Goal: Information Seeking & Learning: Learn about a topic

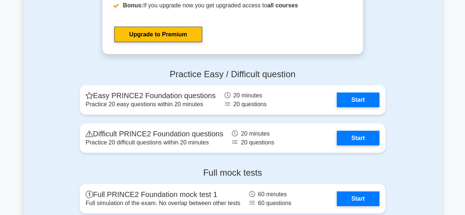
scroll to position [946, 0]
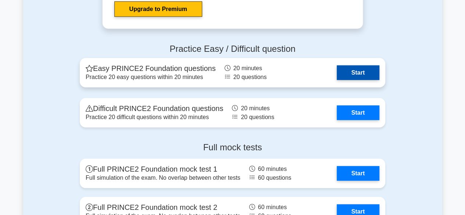
click at [364, 73] on link "Start" at bounding box center [357, 72] width 43 height 15
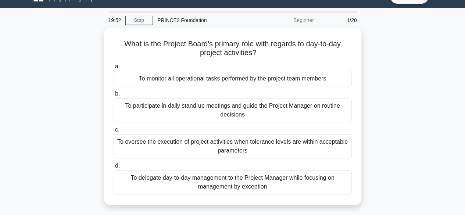
scroll to position [17, 0]
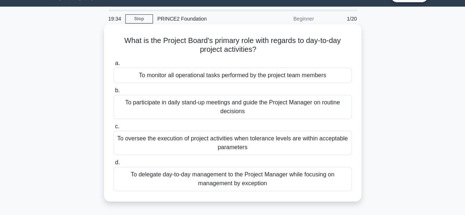
click at [282, 180] on div "To delegate day-to-day management to the Project Manager while focusing on mana…" at bounding box center [232, 179] width 238 height 24
click at [113, 165] on input "d. To delegate day-to-day management to the Project Manager while focusing on m…" at bounding box center [113, 162] width 0 height 5
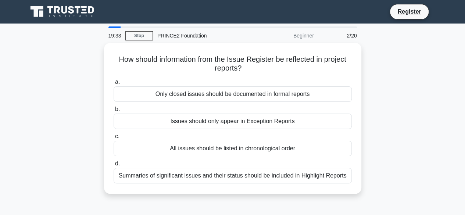
scroll to position [0, 0]
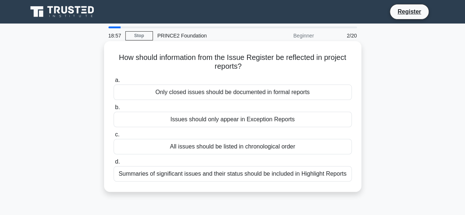
click at [285, 174] on div "Summaries of significant issues and their status should be included in Highligh…" at bounding box center [232, 173] width 238 height 15
click at [113, 164] on input "d. Summaries of significant issues and their status should be included in Highl…" at bounding box center [113, 161] width 0 height 5
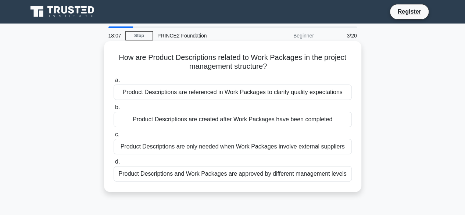
click at [285, 177] on div "Product Descriptions and Work Packages are approved by different management lev…" at bounding box center [232, 173] width 238 height 15
click at [113, 164] on input "d. Product Descriptions and Work Packages are approved by different management …" at bounding box center [113, 161] width 0 height 5
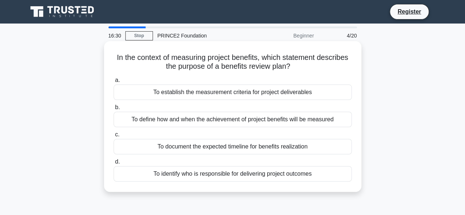
click at [326, 119] on div "To define how and when the achievement of project benefits will be measured" at bounding box center [232, 119] width 238 height 15
click at [113, 110] on input "b. To define how and when the achievement of project benefits will be measured" at bounding box center [113, 107] width 0 height 5
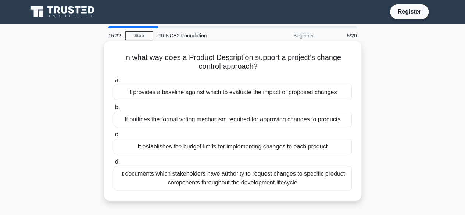
click at [332, 94] on div "It provides a baseline against which to evaluate the impact of proposed changes" at bounding box center [232, 91] width 238 height 15
click at [113, 83] on input "a. It provides a baseline against which to evaluate the impact of proposed chan…" at bounding box center [113, 80] width 0 height 5
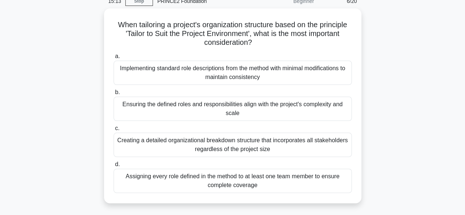
scroll to position [35, 0]
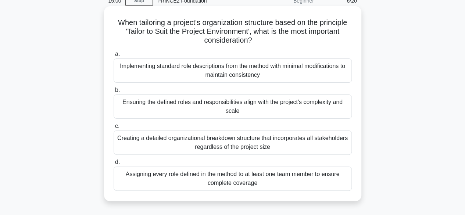
click at [301, 107] on div "Ensuring the defined roles and responsibilities align with the project's comple…" at bounding box center [232, 106] width 238 height 24
click at [113, 93] on input "b. Ensuring the defined roles and responsibilities align with the project's com…" at bounding box center [113, 90] width 0 height 5
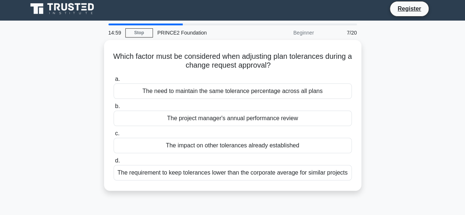
scroll to position [0, 0]
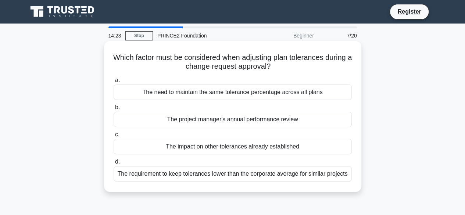
click at [323, 144] on div "The impact on other tolerances already established" at bounding box center [232, 146] width 238 height 15
click at [113, 137] on input "c. The impact on other tolerances already established" at bounding box center [113, 134] width 0 height 5
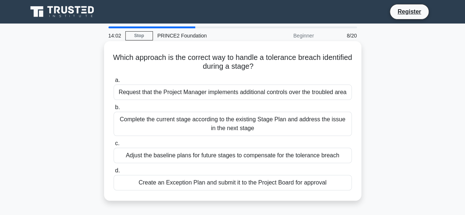
click at [300, 185] on div "Create an Exception Plan and submit it to the Project Board for approval" at bounding box center [232, 182] width 238 height 15
click at [113, 173] on input "d. Create an Exception Plan and submit it to the Project Board for approval" at bounding box center [113, 170] width 0 height 5
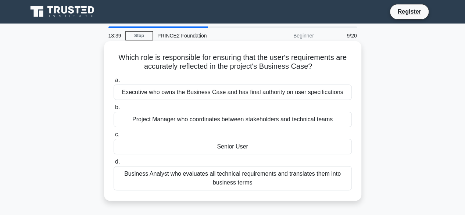
click at [324, 121] on div "Project Manager who coordinates between stakeholders and technical teams" at bounding box center [232, 119] width 238 height 15
click at [113, 110] on input "b. Project Manager who coordinates between stakeholders and technical teams" at bounding box center [113, 107] width 0 height 5
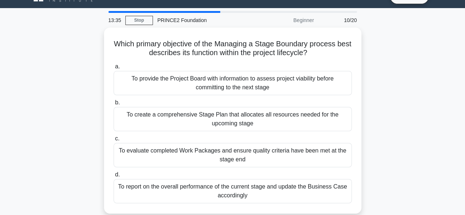
scroll to position [14, 0]
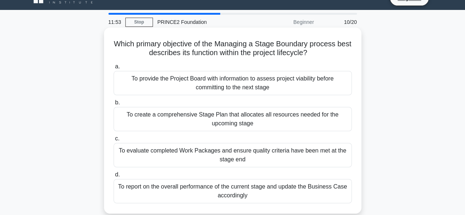
click at [298, 88] on div "To provide the Project Board with information to assess project viability befor…" at bounding box center [232, 83] width 238 height 24
click at [113, 69] on input "a. To provide the Project Board with information to assess project viability be…" at bounding box center [113, 66] width 0 height 5
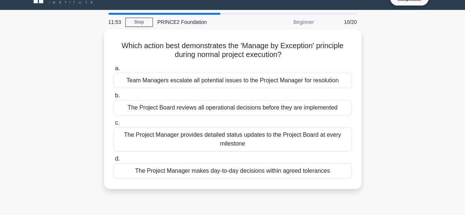
click at [298, 88] on div "a. Team Managers escalate all potential issues to the Project Manager for resol…" at bounding box center [232, 121] width 247 height 118
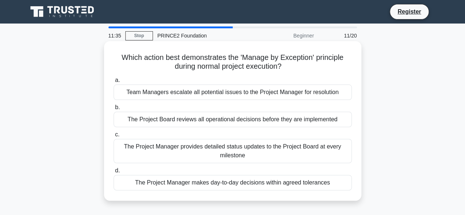
click at [287, 184] on div "The Project Manager makes day-to-day decisions within agreed tolerances" at bounding box center [232, 182] width 238 height 15
click at [113, 173] on input "d. The Project Manager makes day-to-day decisions within agreed tolerances" at bounding box center [113, 170] width 0 height 5
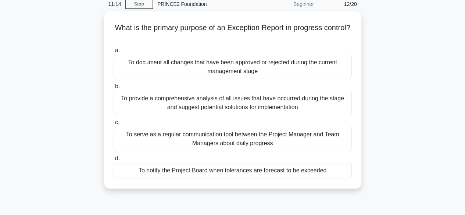
scroll to position [32, 0]
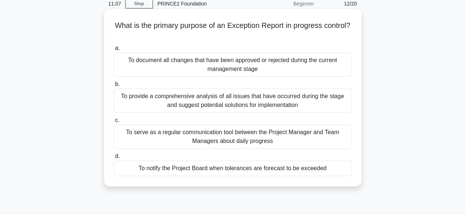
click at [286, 169] on div "To notify the Project Board when tolerances are forecast to be exceeded" at bounding box center [232, 167] width 238 height 15
click at [113, 159] on input "d. To notify the Project Board when tolerances are forecast to be exceeded" at bounding box center [113, 156] width 0 height 5
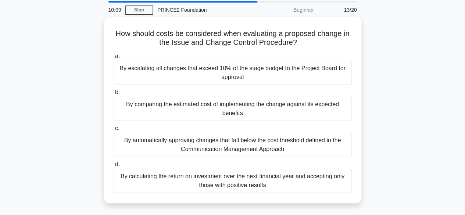
scroll to position [26, 0]
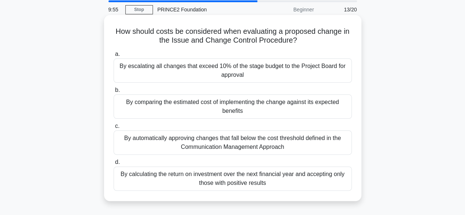
click at [293, 111] on div "By comparing the estimated cost of implementing the change against its expected…" at bounding box center [232, 106] width 238 height 24
click at [113, 93] on input "b. By comparing the estimated cost of implementing the change against its expec…" at bounding box center [113, 90] width 0 height 5
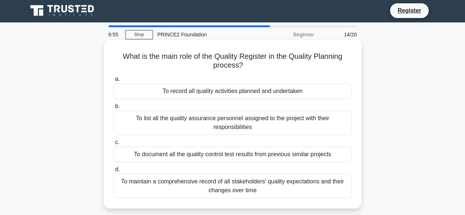
scroll to position [0, 0]
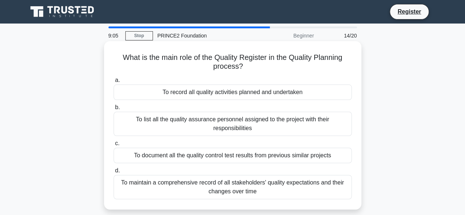
click at [295, 91] on div "To record all quality activities planned and undertaken" at bounding box center [232, 91] width 238 height 15
click at [113, 83] on input "a. To record all quality activities planned and undertaken" at bounding box center [113, 80] width 0 height 5
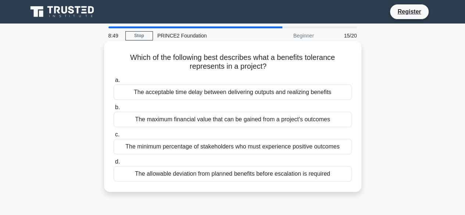
click at [281, 176] on div "The allowable deviation from planned benefits before escalation is required" at bounding box center [232, 173] width 238 height 15
click at [113, 164] on input "d. The allowable deviation from planned benefits before escalation is required" at bounding box center [113, 161] width 0 height 5
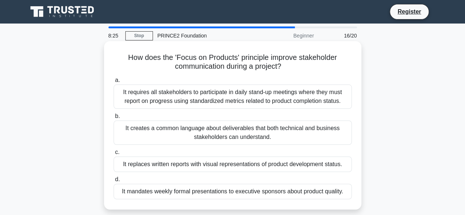
click at [291, 129] on div "It creates a common language about deliverables that both technical and busines…" at bounding box center [232, 132] width 238 height 24
click at [113, 119] on input "b. It creates a common language about deliverables that both technical and busi…" at bounding box center [113, 116] width 0 height 5
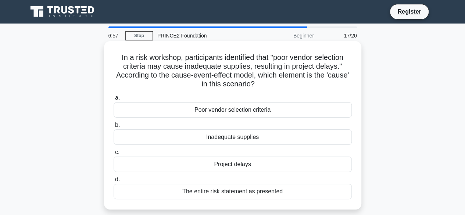
click at [308, 110] on div "Poor vendor selection criteria" at bounding box center [232, 109] width 238 height 15
click at [113, 100] on input "a. Poor vendor selection criteria" at bounding box center [113, 97] width 0 height 5
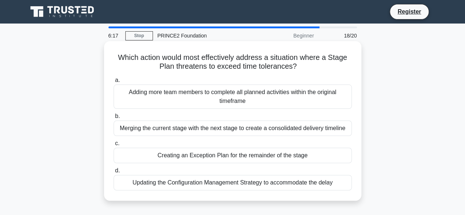
click at [289, 153] on div "Creating an Exception Plan for the remainder of the stage" at bounding box center [232, 155] width 238 height 15
click at [113, 146] on input "c. Creating an Exception Plan for the remainder of the stage" at bounding box center [113, 143] width 0 height 5
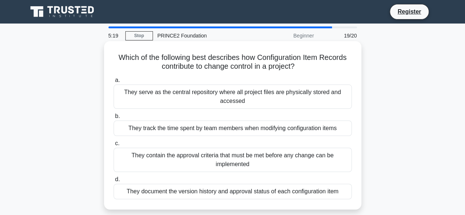
click at [301, 193] on div "They document the version history and approval status of each configuration item" at bounding box center [232, 191] width 238 height 15
click at [113, 182] on input "d. They document the version history and approval status of each configuration …" at bounding box center [113, 179] width 0 height 5
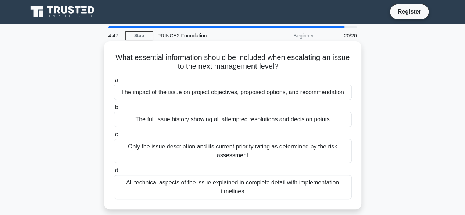
click at [303, 94] on div "The impact of the issue on project objectives, proposed options, and recommenda…" at bounding box center [232, 91] width 238 height 15
click at [113, 83] on input "a. The impact of the issue on project objectives, proposed options, and recomme…" at bounding box center [113, 80] width 0 height 5
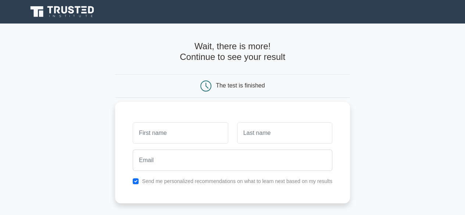
click at [182, 136] on input "text" at bounding box center [180, 132] width 95 height 21
type input "[PERSON_NAME]"
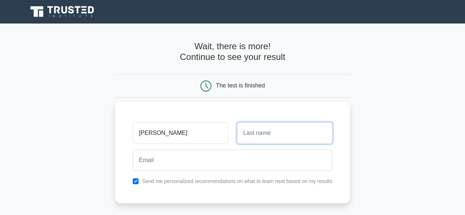
click at [246, 136] on input "text" at bounding box center [284, 132] width 95 height 21
type input "Kucharksa-Perraki"
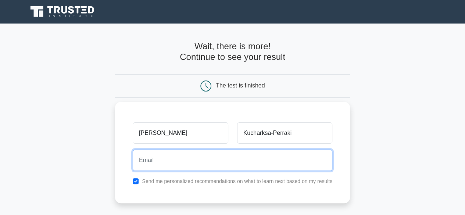
click at [275, 161] on input "email" at bounding box center [232, 159] width 199 height 21
type input "perraki@wp.pl"
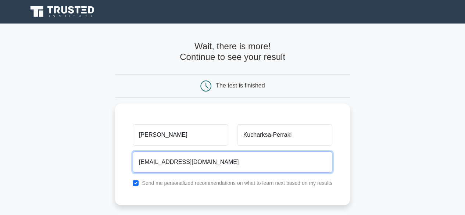
scroll to position [153, 0]
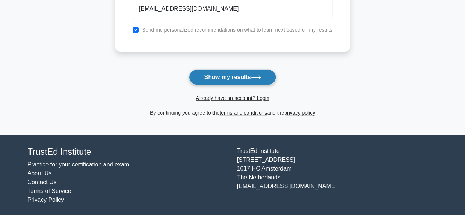
click at [267, 77] on button "Show my results" at bounding box center [232, 76] width 87 height 15
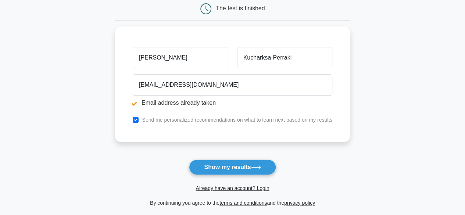
scroll to position [112, 0]
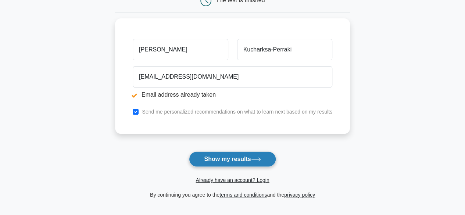
click at [261, 160] on button "Show my results" at bounding box center [232, 158] width 87 height 15
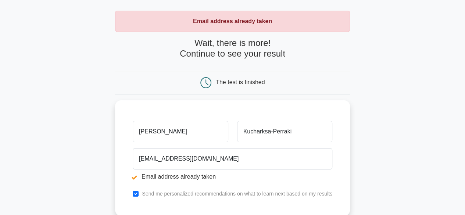
scroll to position [31, 0]
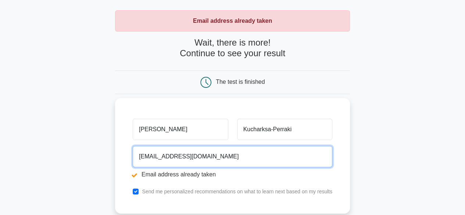
click at [209, 157] on input "perraki@wp.pl" at bounding box center [232, 156] width 199 height 21
type input "jperraki@astreya.com"
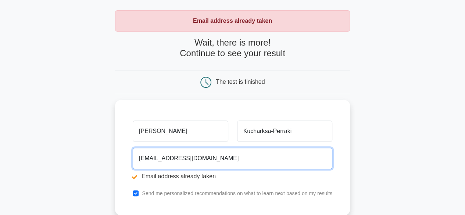
scroll to position [194, 0]
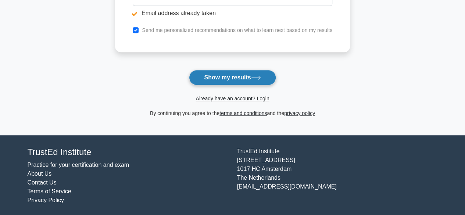
click at [244, 76] on button "Show my results" at bounding box center [232, 77] width 87 height 15
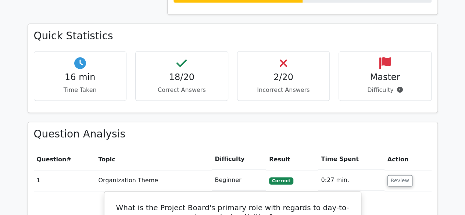
scroll to position [507, 0]
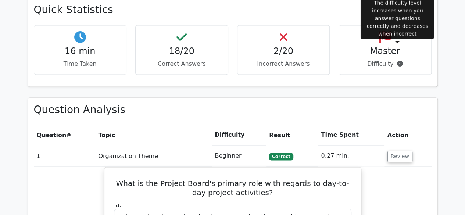
click at [397, 61] on icon at bounding box center [399, 64] width 6 height 6
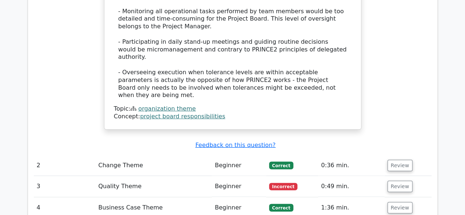
scroll to position [947, 0]
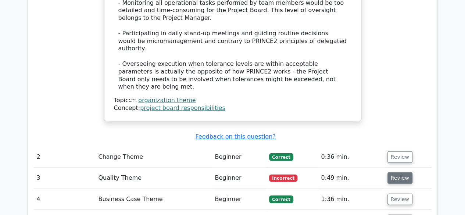
click at [401, 172] on button "Review" at bounding box center [399, 177] width 25 height 11
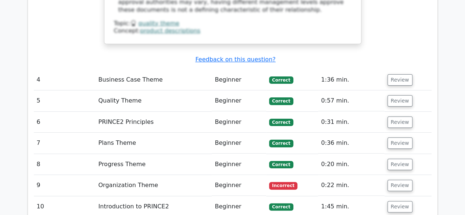
scroll to position [1387, 0]
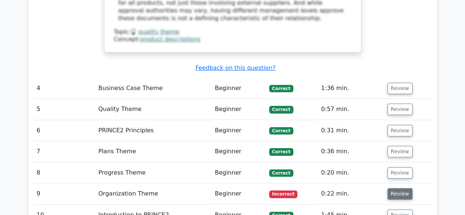
click at [401, 188] on button "Review" at bounding box center [399, 193] width 25 height 11
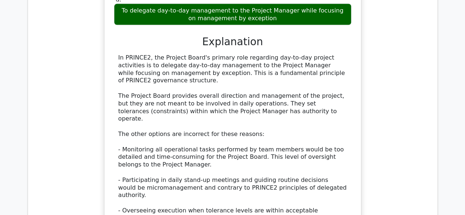
scroll to position [801, 0]
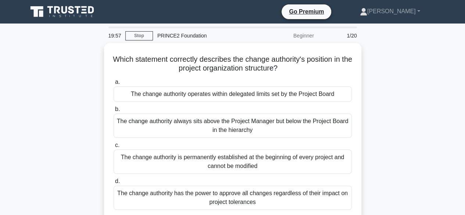
click at [73, 14] on icon at bounding box center [63, 12] width 71 height 14
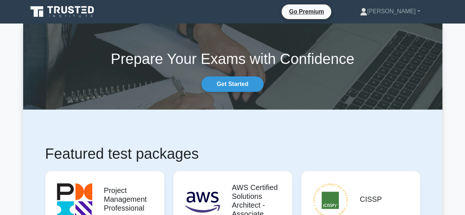
scroll to position [188, 0]
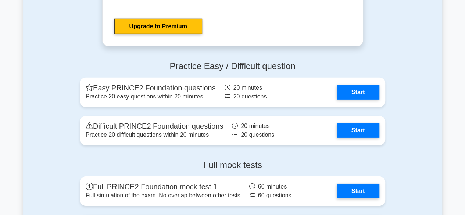
scroll to position [1150, 0]
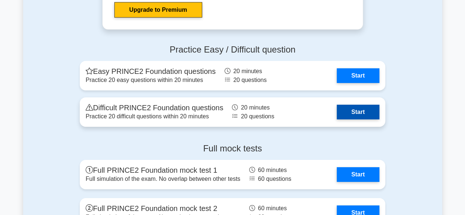
click at [352, 114] on link "Start" at bounding box center [357, 112] width 43 height 15
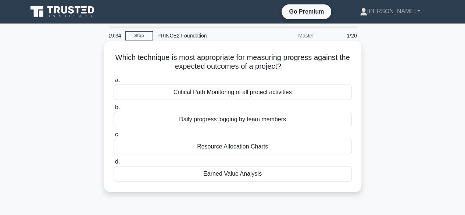
click at [290, 90] on div "Critical Path Monitoring of all project activities" at bounding box center [232, 91] width 238 height 15
click at [113, 83] on input "a. Critical Path Monitoring of all project activities" at bounding box center [113, 80] width 0 height 5
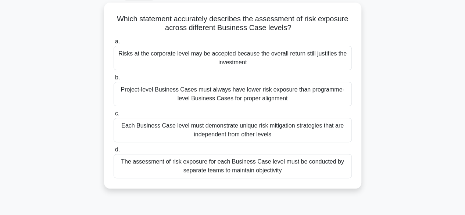
scroll to position [41, 0]
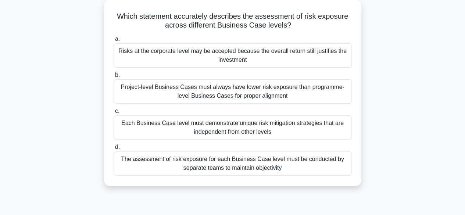
click at [314, 126] on div "Each Business Case level must demonstrate unique risk mitigation strategies tha…" at bounding box center [232, 127] width 238 height 24
click at [113, 113] on input "c. Each Business Case level must demonstrate unique risk mitigation strategies …" at bounding box center [113, 111] width 0 height 5
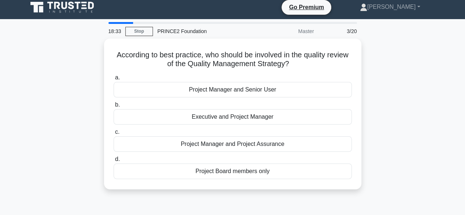
scroll to position [0, 0]
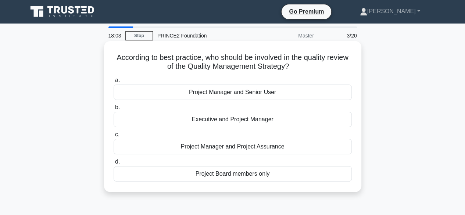
click at [247, 178] on div "Project Board members only" at bounding box center [232, 173] width 238 height 15
click at [113, 164] on input "d. Project Board members only" at bounding box center [113, 161] width 0 height 5
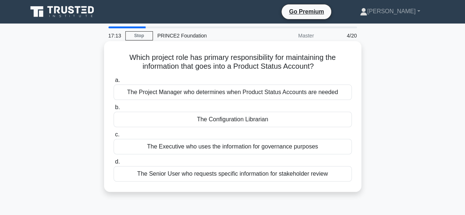
click at [316, 94] on div "The Project Manager who determines when Product Status Accounts are needed" at bounding box center [232, 91] width 238 height 15
click at [113, 83] on input "a. The Project Manager who determines when Product Status Accounts are needed" at bounding box center [113, 80] width 0 height 5
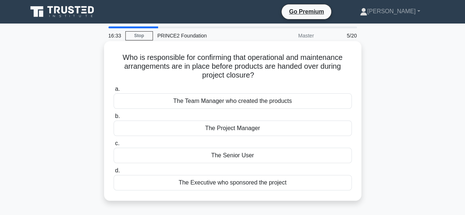
click at [267, 185] on div "The Executive who sponsored the project" at bounding box center [232, 182] width 238 height 15
click at [113, 173] on input "d. The Executive who sponsored the project" at bounding box center [113, 170] width 0 height 5
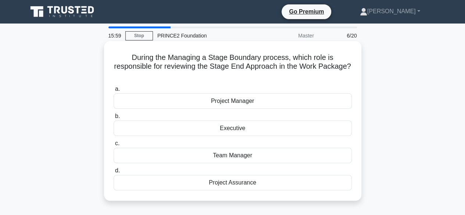
click at [325, 154] on div "Team Manager" at bounding box center [232, 155] width 238 height 15
click at [113, 146] on input "c. Team Manager" at bounding box center [113, 143] width 0 height 5
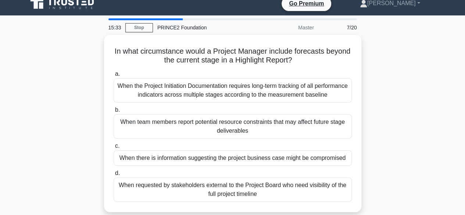
scroll to position [7, 0]
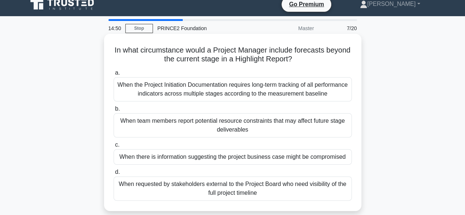
click at [316, 156] on div "When there is information suggesting the project business case might be comprom…" at bounding box center [232, 156] width 238 height 15
click at [113, 147] on input "c. When there is information suggesting the project business case might be comp…" at bounding box center [113, 144] width 0 height 5
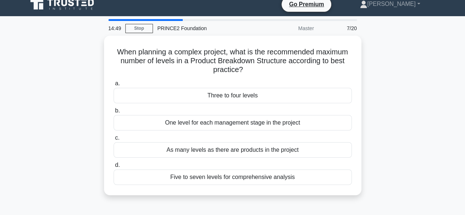
scroll to position [0, 0]
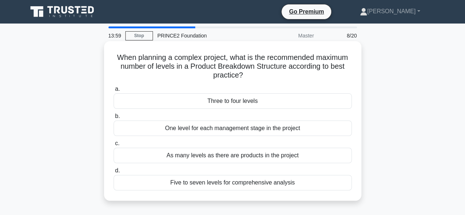
click at [295, 152] on div "As many levels as there are products in the project" at bounding box center [232, 155] width 238 height 15
click at [113, 146] on input "c. As many levels as there are products in the project" at bounding box center [113, 143] width 0 height 5
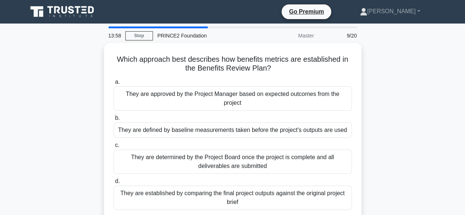
click at [382, 132] on div "Which approach best describes how benefits metrics are established in the Benef…" at bounding box center [232, 136] width 419 height 186
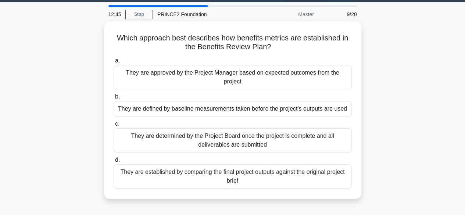
scroll to position [22, 0]
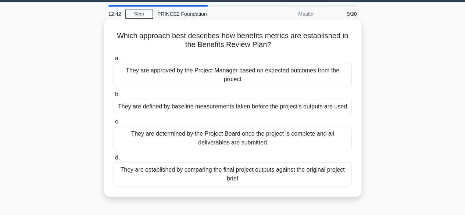
click at [304, 105] on div "They are defined by baseline measurements taken before the project's outputs ar…" at bounding box center [232, 106] width 238 height 15
click at [113, 97] on input "b. They are defined by baseline measurements taken before the project's outputs…" at bounding box center [113, 94] width 0 height 5
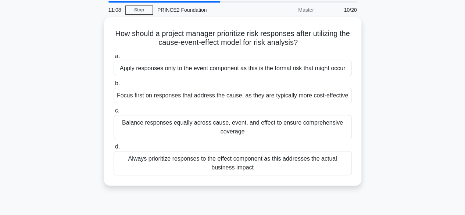
scroll to position [10, 0]
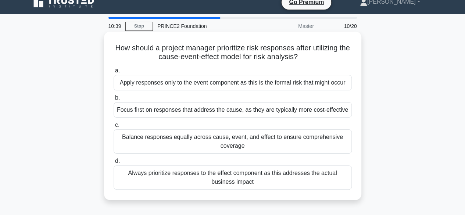
click at [307, 108] on div "Focus first on responses that address the cause, as they are typically more cos…" at bounding box center [232, 109] width 238 height 15
click at [113, 100] on input "b. Focus first on responses that address the cause, as they are typically more …" at bounding box center [113, 97] width 0 height 5
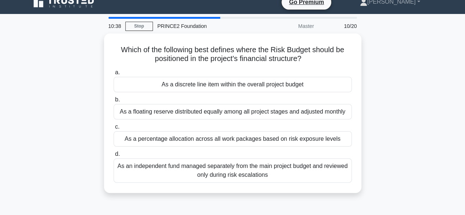
scroll to position [0, 0]
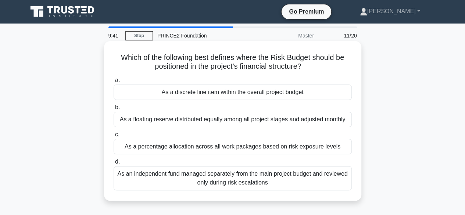
click at [289, 145] on div "As a percentage allocation across all work packages based on risk exposure leve…" at bounding box center [232, 146] width 238 height 15
click at [113, 137] on input "c. As a percentage allocation across all work packages based on risk exposure l…" at bounding box center [113, 134] width 0 height 5
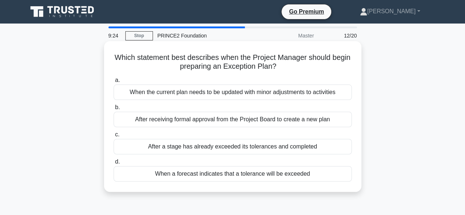
click at [274, 177] on div "When a forecast indicates that a tolerance will be exceeded" at bounding box center [232, 173] width 238 height 15
click at [113, 164] on input "d. When a forecast indicates that a tolerance will be exceeded" at bounding box center [113, 161] width 0 height 5
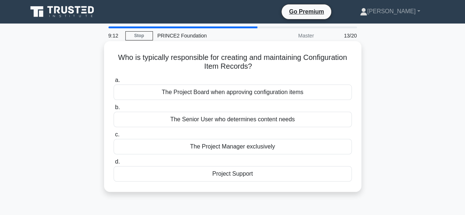
click at [273, 174] on div "Project Support" at bounding box center [232, 173] width 238 height 15
click at [113, 164] on input "d. Project Support" at bounding box center [113, 161] width 0 height 5
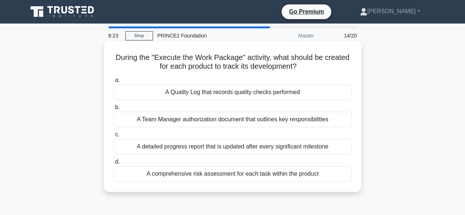
click at [282, 94] on div "A Quality Log that records quality checks performed" at bounding box center [232, 91] width 238 height 15
click at [113, 83] on input "a. A Quality Log that records quality checks performed" at bounding box center [113, 80] width 0 height 5
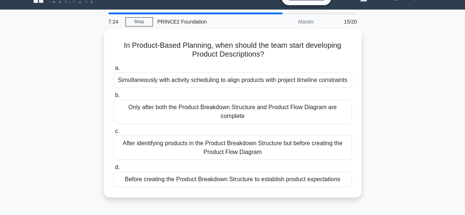
scroll to position [19, 0]
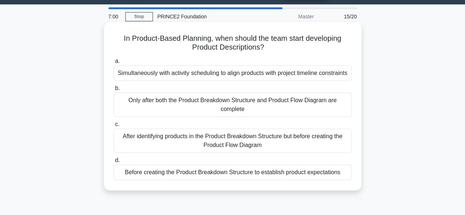
click at [324, 141] on div "After identifying products in the Product Breakdown Structure but before creati…" at bounding box center [232, 141] width 238 height 24
click at [113, 127] on input "c. After identifying products in the Product Breakdown Structure but before cre…" at bounding box center [113, 124] width 0 height 5
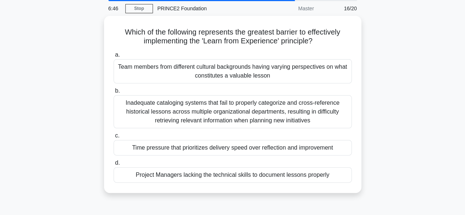
scroll to position [28, 0]
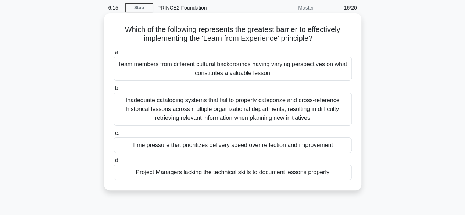
click at [306, 72] on div "Team members from different cultural backgrounds having varying perspectives on…" at bounding box center [232, 69] width 238 height 24
click at [113, 55] on input "a. Team members from different cultural backgrounds having varying perspectives…" at bounding box center [113, 52] width 0 height 5
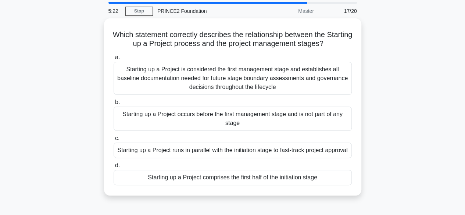
scroll to position [0, 0]
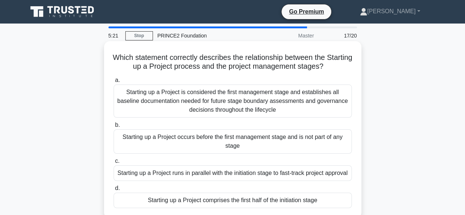
click at [297, 99] on div "Starting up a Project is considered the first management stage and establishes …" at bounding box center [232, 100] width 238 height 33
click at [113, 83] on input "a. Starting up a Project is considered the first management stage and establish…" at bounding box center [113, 80] width 0 height 5
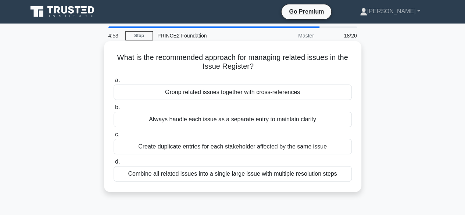
click at [283, 119] on div "Always handle each issue as a separate entry to maintain clarity" at bounding box center [232, 119] width 238 height 15
click at [113, 110] on input "b. Always handle each issue as a separate entry to maintain clarity" at bounding box center [113, 107] width 0 height 5
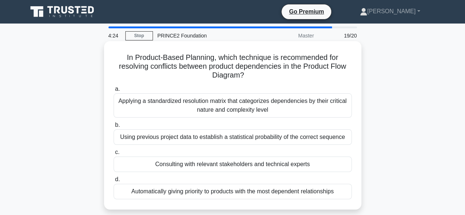
click at [299, 167] on div "Consulting with relevant stakeholders and technical experts" at bounding box center [232, 163] width 238 height 15
click at [113, 155] on input "c. Consulting with relevant stakeholders and technical experts" at bounding box center [113, 152] width 0 height 5
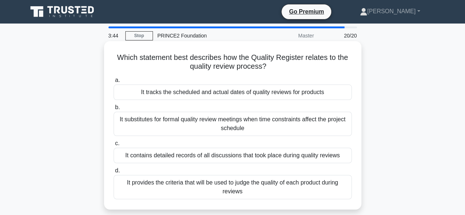
click at [319, 88] on div "It tracks the scheduled and actual dates of quality reviews for products" at bounding box center [232, 91] width 238 height 15
click at [113, 83] on input "a. It tracks the scheduled and actual dates of quality reviews for products" at bounding box center [113, 80] width 0 height 5
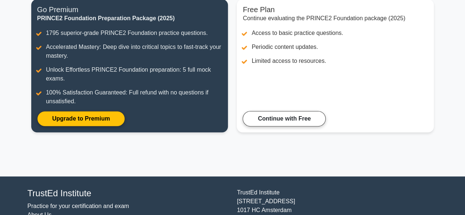
scroll to position [119, 0]
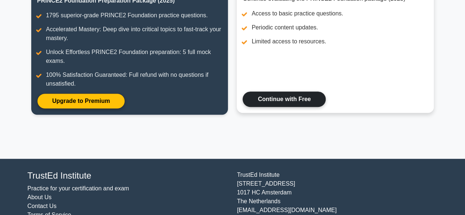
click at [300, 100] on link "Continue with Free" at bounding box center [283, 98] width 83 height 15
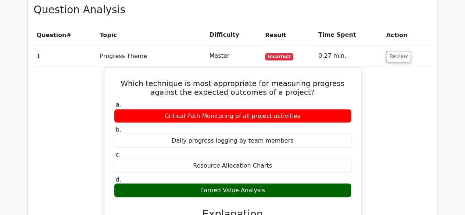
scroll to position [598, 0]
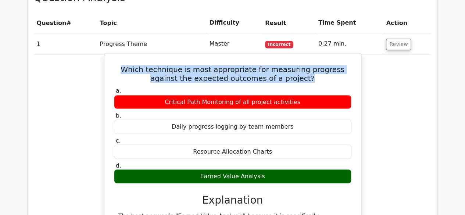
drag, startPoint x: 292, startPoint y: 61, endPoint x: 116, endPoint y: 52, distance: 176.5
click at [116, 65] on h5 "Which technique is most appropriate for measuring progress against the expected…" at bounding box center [232, 74] width 239 height 18
copy h5 "Which technique is most appropriate for measuring progress against the expected…"
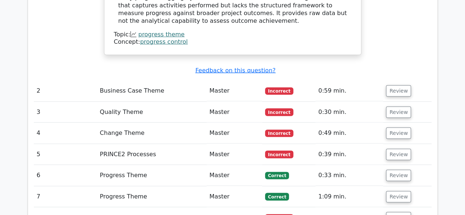
scroll to position [947, 0]
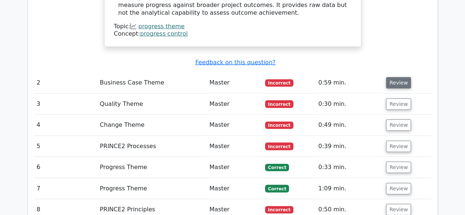
click at [394, 77] on button "Review" at bounding box center [398, 82] width 25 height 11
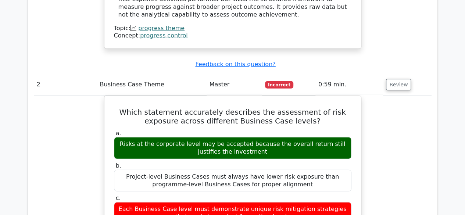
scroll to position [1135, 0]
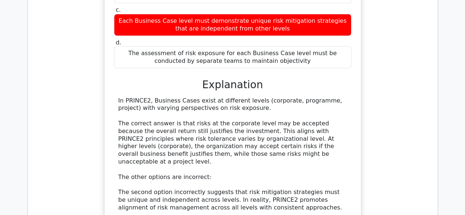
drag, startPoint x: 462, startPoint y: 132, endPoint x: 462, endPoint y: 139, distance: 7.0
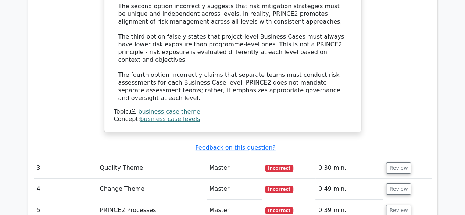
scroll to position [1329, 0]
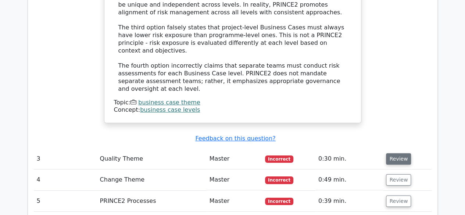
click at [394, 153] on button "Review" at bounding box center [398, 158] width 25 height 11
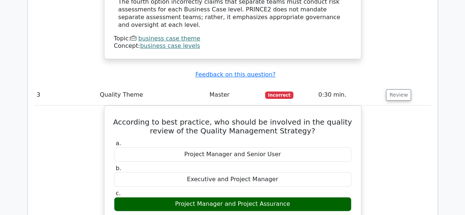
scroll to position [1398, 0]
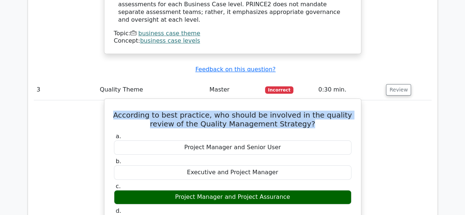
drag, startPoint x: 311, startPoint y: 67, endPoint x: 108, endPoint y: 56, distance: 203.4
copy h5 "According to best practice, who should be involved in the quality review of the…"
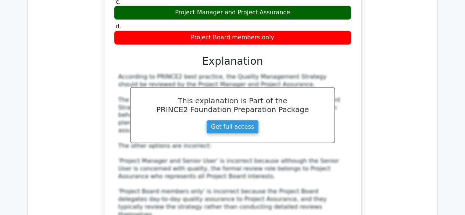
scroll to position [1774, 0]
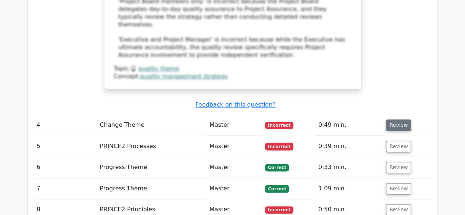
click at [401, 119] on button "Review" at bounding box center [398, 124] width 25 height 11
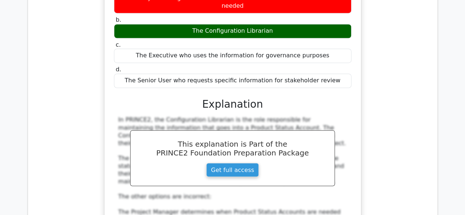
scroll to position [2150, 0]
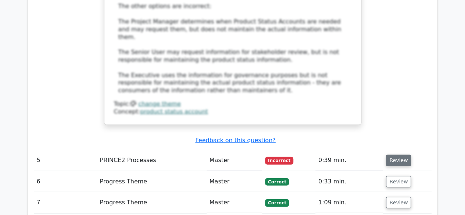
click at [401, 155] on button "Review" at bounding box center [398, 160] width 25 height 11
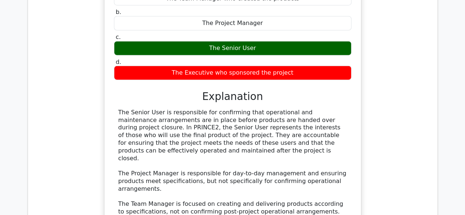
scroll to position [2570, 0]
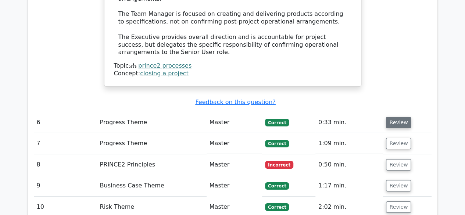
click at [400, 117] on button "Review" at bounding box center [398, 122] width 25 height 11
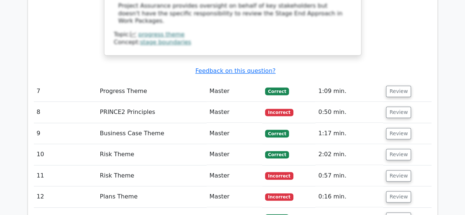
scroll to position [2804, 0]
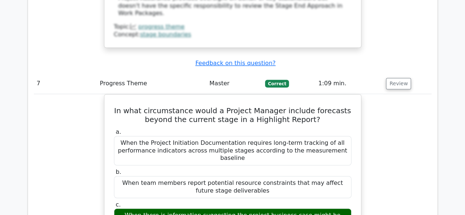
scroll to position [3188, 0]
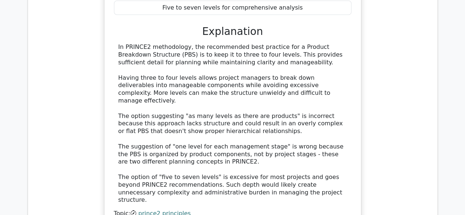
scroll to position [3632, 0]
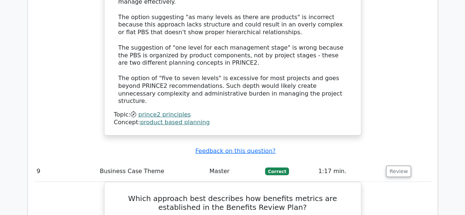
scroll to position [3715, 0]
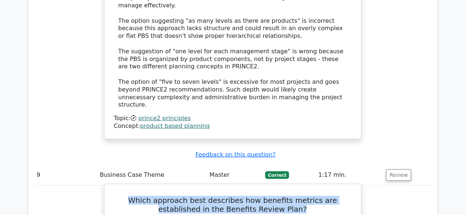
drag, startPoint x: 286, startPoint y: 50, endPoint x: 114, endPoint y: 37, distance: 173.1
click at [114, 196] on h5 "Which approach best describes how benefits metrics are established in the Benef…" at bounding box center [232, 205] width 239 height 18
copy h5 "Which approach best describes how benefits metrics are established in the Benef…"
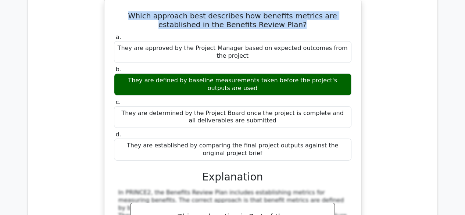
scroll to position [4091, 0]
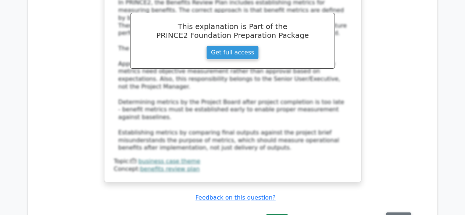
click at [392, 212] on button "Review" at bounding box center [398, 217] width 25 height 11
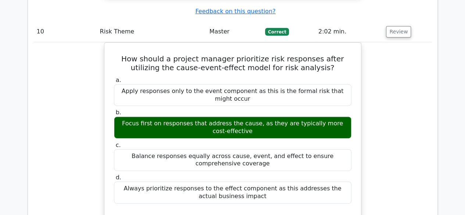
scroll to position [4467, 0]
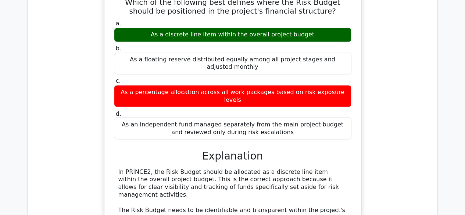
scroll to position [4844, 0]
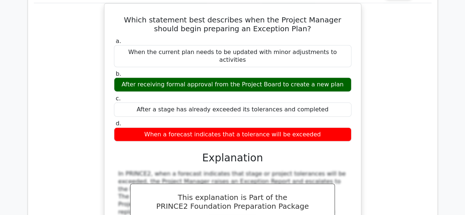
scroll to position [5206, 0]
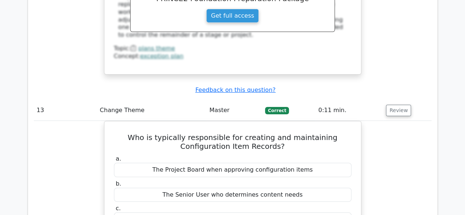
scroll to position [5582, 0]
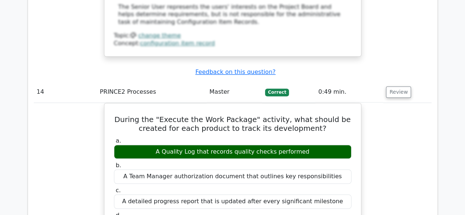
scroll to position [5958, 0]
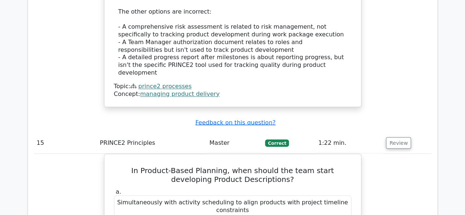
scroll to position [6334, 0]
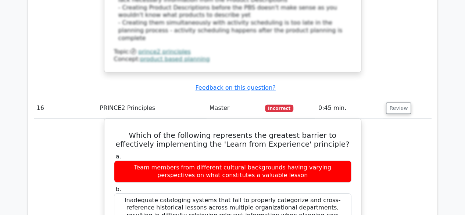
scroll to position [6796, 0]
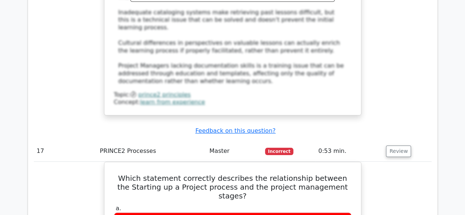
scroll to position [7172, 0]
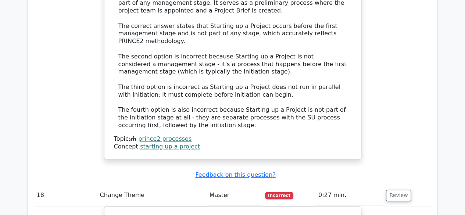
scroll to position [7548, 0]
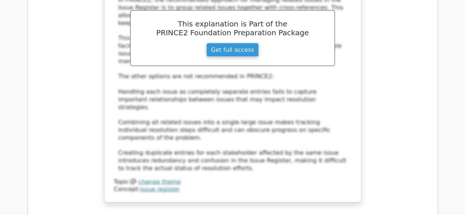
scroll to position [7924, 0]
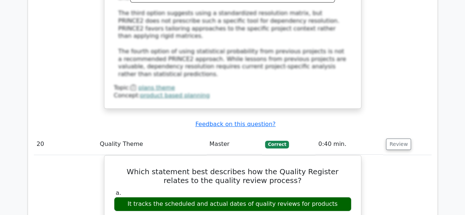
scroll to position [8261, 0]
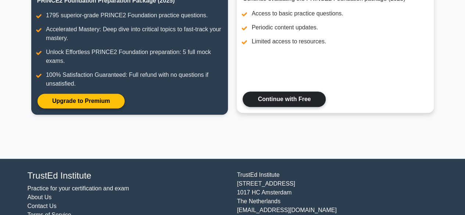
click at [284, 105] on link "Continue with Free" at bounding box center [283, 98] width 83 height 15
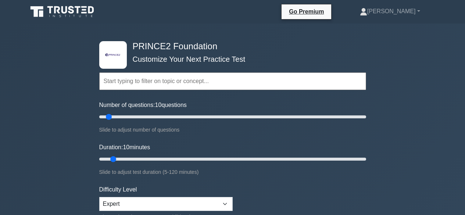
select select "expert"
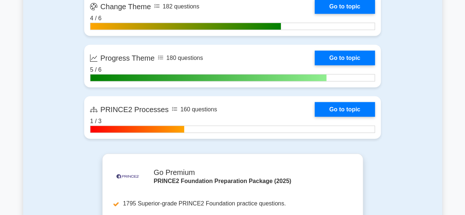
scroll to position [907, 0]
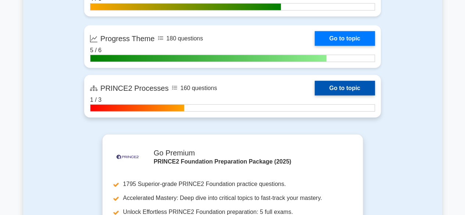
click at [348, 90] on link "Go to topic" at bounding box center [344, 88] width 60 height 15
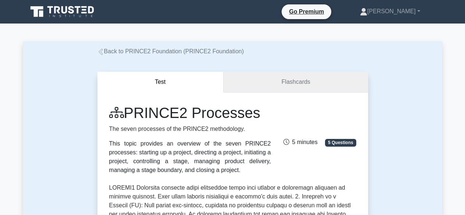
click at [269, 80] on link "Flashcards" at bounding box center [295, 82] width 144 height 21
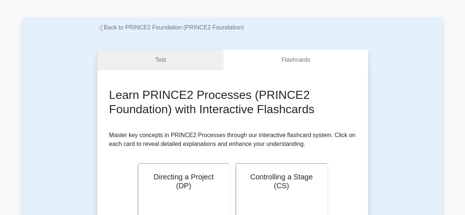
scroll to position [20, 0]
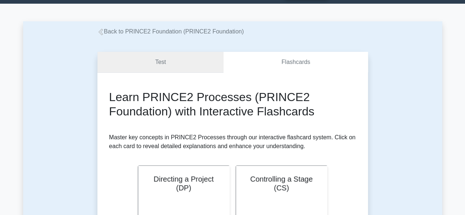
click at [165, 66] on link "Test" at bounding box center [160, 62] width 126 height 21
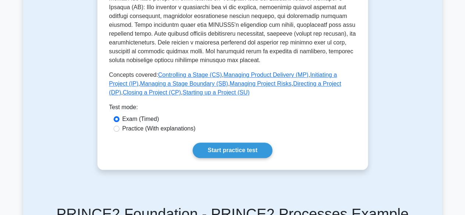
scroll to position [339, 0]
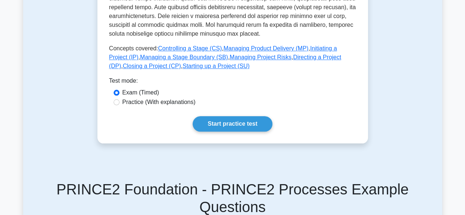
click at [183, 98] on label "Practice (With explanations)" at bounding box center [158, 102] width 73 height 9
click at [119, 99] on input "Practice (With explanations)" at bounding box center [116, 102] width 6 height 6
radio input "true"
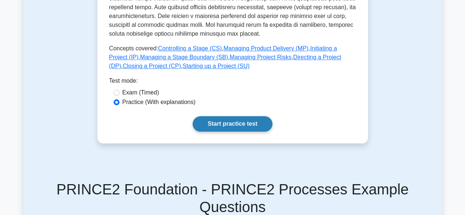
click at [218, 116] on link "Start practice test" at bounding box center [232, 123] width 80 height 15
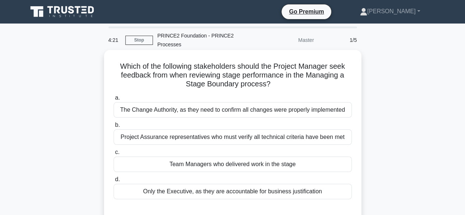
click at [187, 137] on div "Project Assurance representatives who must verify all technical criteria have b…" at bounding box center [232, 136] width 238 height 15
click at [113, 127] on input "b. Project Assurance representatives who must verify all technical criteria hav…" at bounding box center [113, 125] width 0 height 5
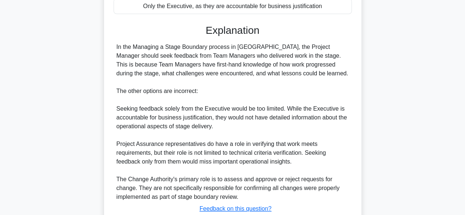
scroll to position [238, 0]
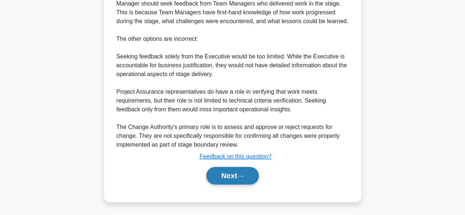
click at [223, 169] on button "Next" at bounding box center [232, 176] width 53 height 18
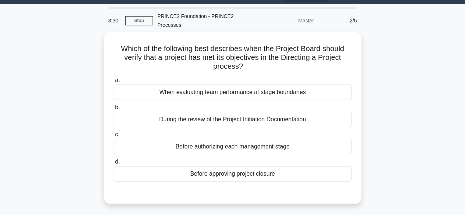
scroll to position [18, 0]
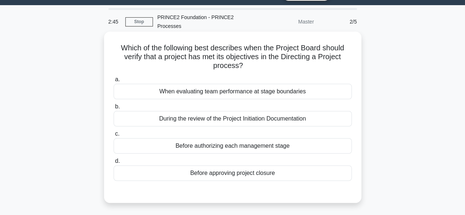
click at [249, 172] on div "Before approving project closure" at bounding box center [232, 172] width 238 height 15
click at [113, 163] on input "d. Before approving project closure" at bounding box center [113, 161] width 0 height 5
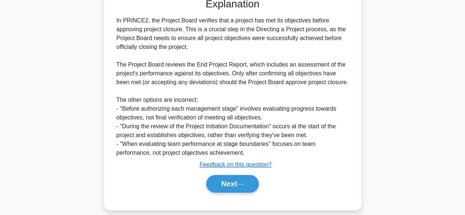
scroll to position [219, 0]
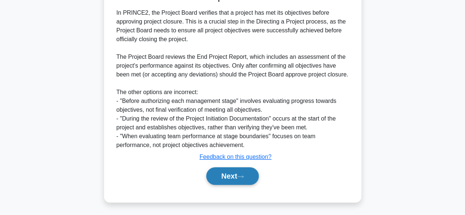
click at [243, 174] on icon at bounding box center [240, 176] width 7 height 4
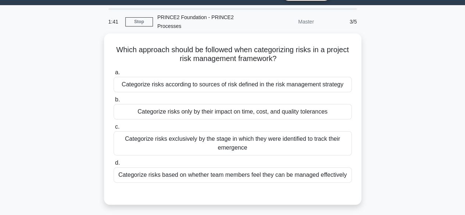
scroll to position [10, 0]
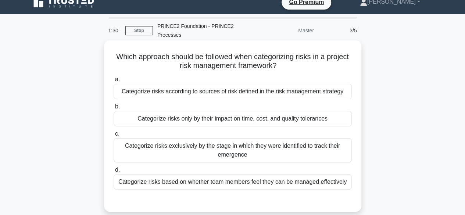
click at [294, 96] on div "Categorize risks according to sources of risk defined in the risk management st…" at bounding box center [232, 91] width 238 height 15
click at [113, 82] on input "a. Categorize risks according to sources of risk defined in the risk management…" at bounding box center [113, 79] width 0 height 5
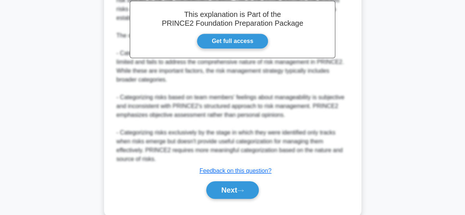
scroll to position [244, 0]
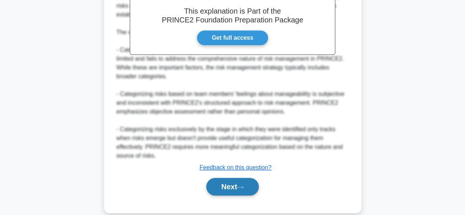
click at [219, 189] on button "Next" at bounding box center [232, 187] width 53 height 18
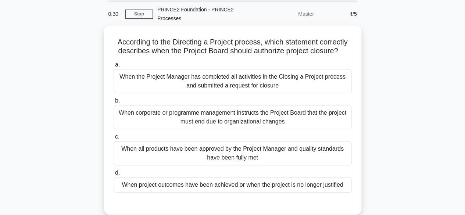
scroll to position [23, 0]
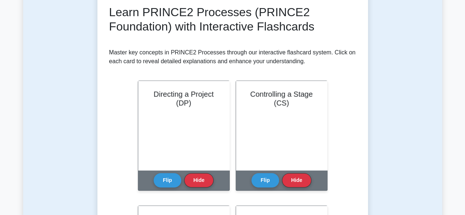
scroll to position [108, 0]
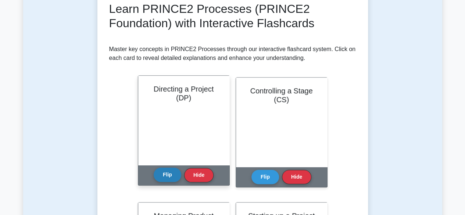
click at [173, 177] on button "Flip" at bounding box center [167, 174] width 28 height 14
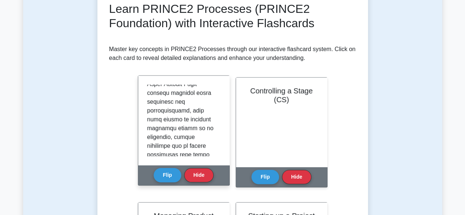
scroll to position [540, 0]
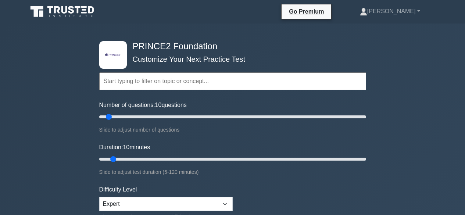
select select "expert"
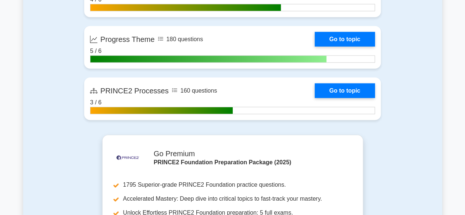
scroll to position [907, 0]
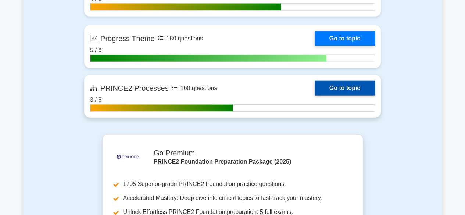
click at [353, 90] on link "Go to topic" at bounding box center [344, 88] width 60 height 15
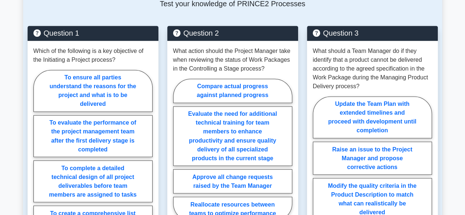
scroll to position [561, 0]
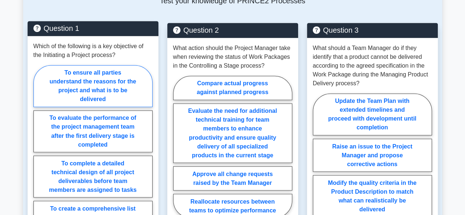
click at [88, 65] on label "To ensure all parties understand the reasons for the project and what is to be …" at bounding box center [92, 86] width 119 height 42
click at [38, 153] on input "To ensure all parties understand the reasons for the project and what is to be …" at bounding box center [35, 155] width 5 height 5
radio input "true"
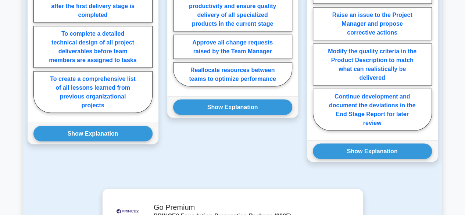
scroll to position [697, 0]
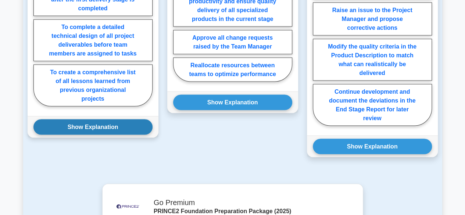
click at [58, 119] on button "Show Explanation" at bounding box center [92, 126] width 119 height 15
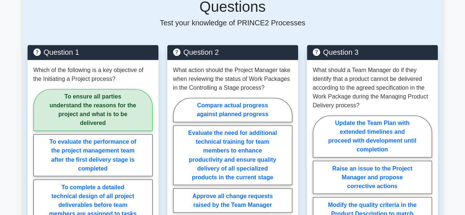
scroll to position [543, 0]
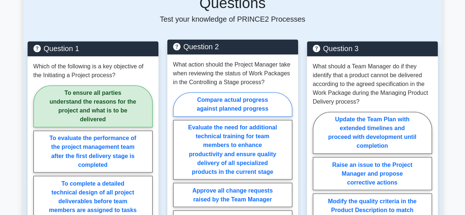
click at [264, 92] on label "Compare actual progress against planned progress" at bounding box center [232, 104] width 119 height 24
click at [178, 163] on input "Compare actual progress against planned progress" at bounding box center [175, 165] width 5 height 5
radio input "true"
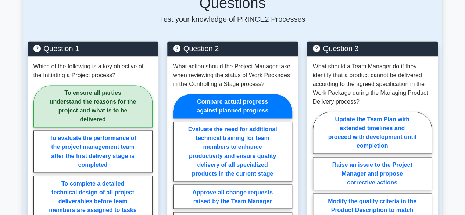
scroll to position [731, 0]
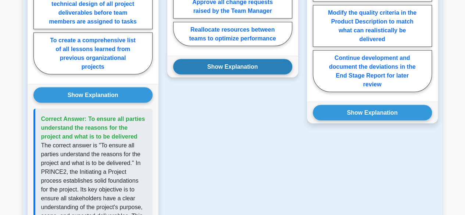
click at [219, 59] on button "Show Explanation" at bounding box center [232, 66] width 119 height 15
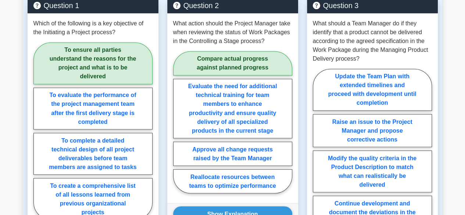
scroll to position [589, 0]
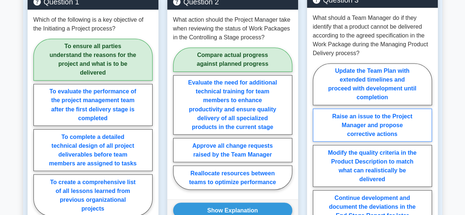
click at [393, 108] on label "Raise an issue to the Project Manager and propose corrective actions" at bounding box center [371, 124] width 119 height 33
click at [317, 147] on input "Raise an issue to the Project Manager and propose corrective actions" at bounding box center [314, 149] width 5 height 5
radio input "true"
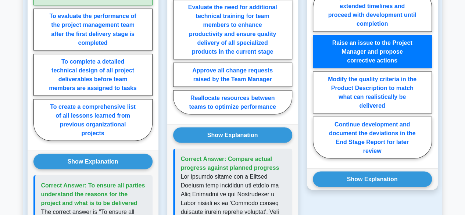
scroll to position [670, 0]
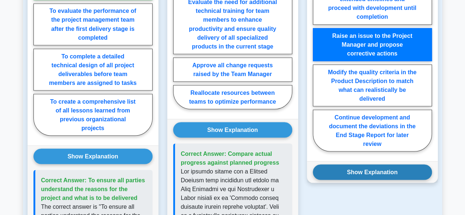
click at [397, 164] on button "Show Explanation" at bounding box center [371, 171] width 119 height 15
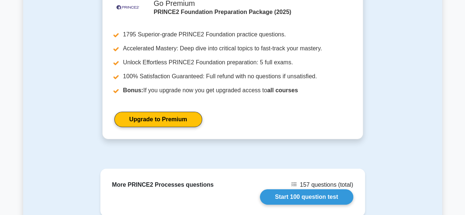
scroll to position [1185, 0]
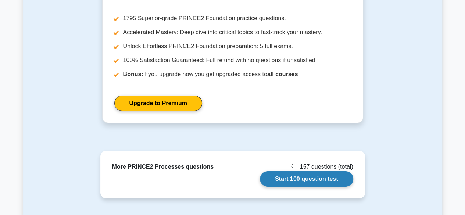
click at [322, 171] on link "Start 100 question test" at bounding box center [306, 178] width 93 height 15
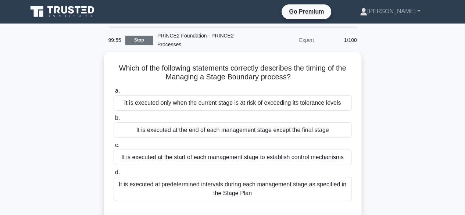
click at [136, 42] on link "Stop" at bounding box center [139, 40] width 28 height 9
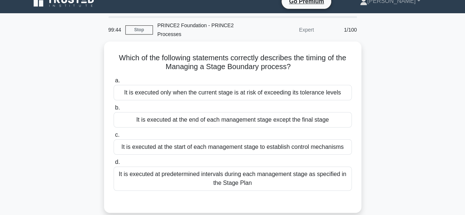
scroll to position [11, 0]
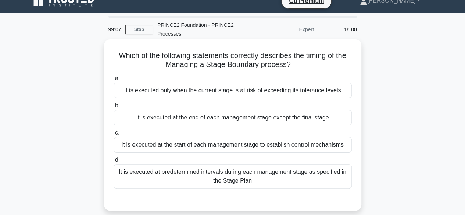
click at [333, 111] on div "It is executed at the end of each management stage except the final stage" at bounding box center [232, 117] width 238 height 15
click at [113, 108] on input "b. It is executed at the end of each management stage except the final stage" at bounding box center [113, 105] width 0 height 5
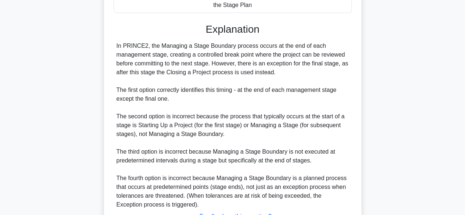
scroll to position [246, 0]
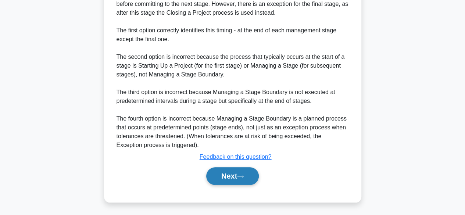
click at [238, 176] on button "Next" at bounding box center [232, 176] width 53 height 18
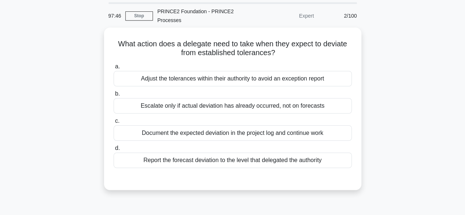
scroll to position [26, 0]
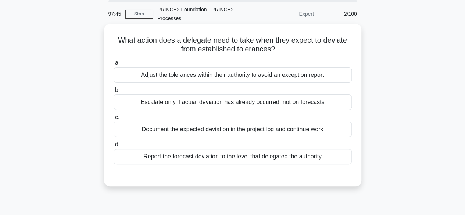
click at [308, 156] on div "Report the forecast deviation to the level that delegated the authority" at bounding box center [232, 156] width 238 height 15
click at [113, 147] on input "d. Report the forecast deviation to the level that delegated the authority" at bounding box center [113, 144] width 0 height 5
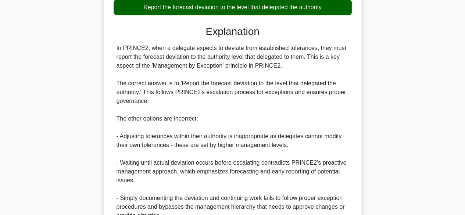
scroll to position [246, 0]
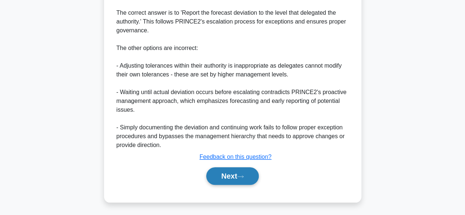
click at [248, 177] on button "Next" at bounding box center [232, 176] width 53 height 18
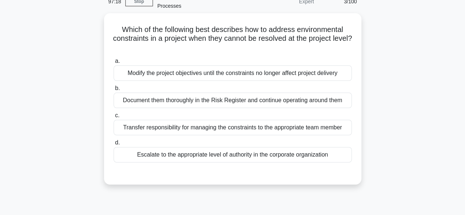
scroll to position [43, 0]
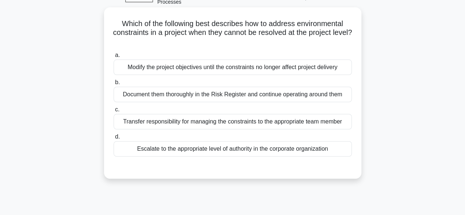
click at [312, 149] on div "Escalate to the appropriate level of authority in the corporate organization" at bounding box center [232, 148] width 238 height 15
click at [113, 139] on input "d. Escalate to the appropriate level of authority in the corporate organization" at bounding box center [113, 136] width 0 height 5
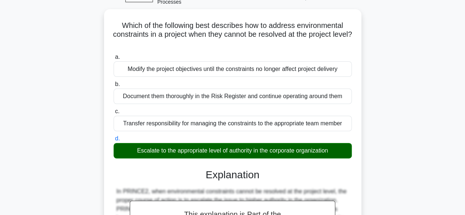
scroll to position [272, 0]
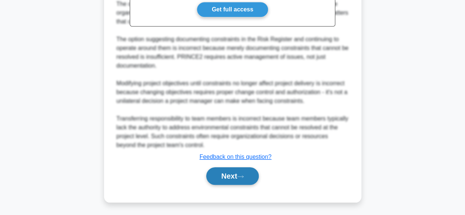
click at [253, 176] on button "Next" at bounding box center [232, 176] width 53 height 18
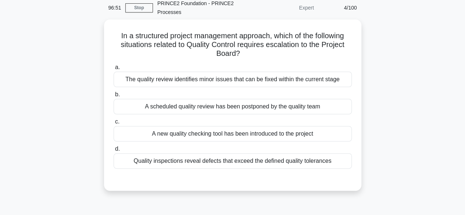
scroll to position [39, 0]
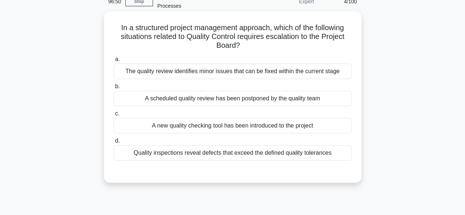
click at [307, 148] on div "Quality inspections reveal defects that exceed the defined quality tolerances" at bounding box center [232, 152] width 238 height 15
click at [113, 143] on input "d. Quality inspections reveal defects that exceed the defined quality tolerances" at bounding box center [113, 140] width 0 height 5
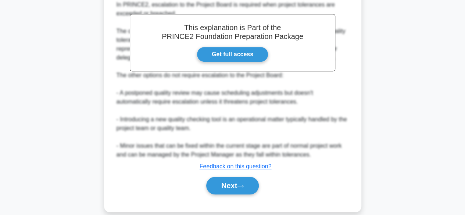
scroll to position [237, 0]
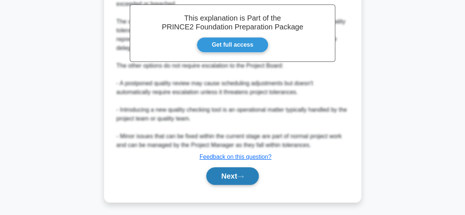
click at [235, 177] on button "Next" at bounding box center [232, 176] width 53 height 18
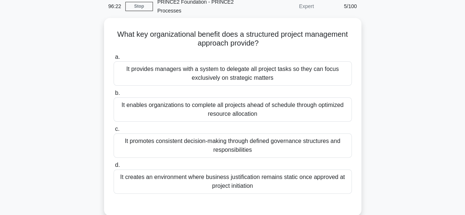
scroll to position [35, 0]
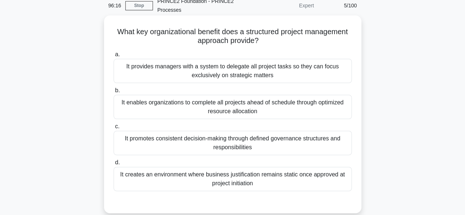
click at [308, 138] on div "It promotes consistent decision-making through defined governance structures an…" at bounding box center [232, 143] width 238 height 24
click at [113, 129] on input "c. It promotes consistent decision-making through defined governance structures…" at bounding box center [113, 126] width 0 height 5
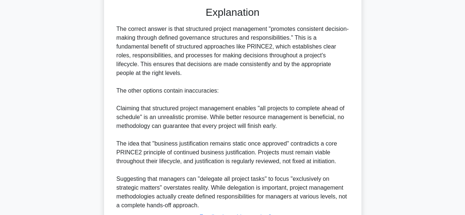
scroll to position [290, 0]
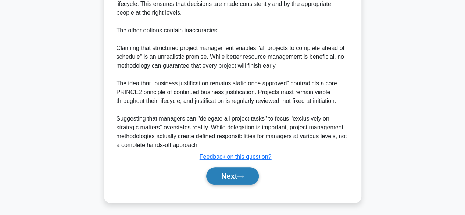
click at [259, 177] on button "Next" at bounding box center [232, 176] width 53 height 18
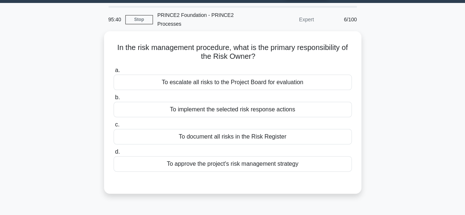
scroll to position [20, 0]
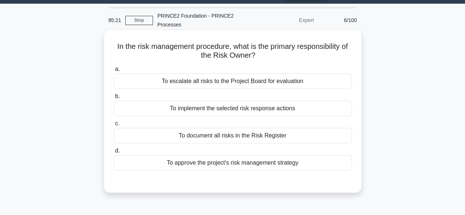
click at [311, 171] on div "a. To escalate all risks to the Project Board for evaluation b. To implement th…" at bounding box center [232, 117] width 247 height 109
click at [320, 105] on div "To implement the selected risk response actions" at bounding box center [232, 108] width 238 height 15
click at [113, 99] on input "b. To implement the selected risk response actions" at bounding box center [113, 96] width 0 height 5
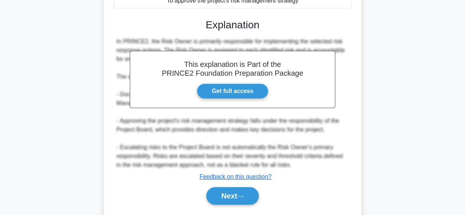
scroll to position [202, 0]
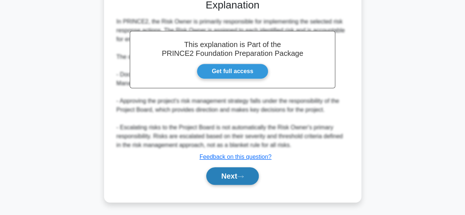
click at [242, 174] on icon at bounding box center [240, 176] width 7 height 4
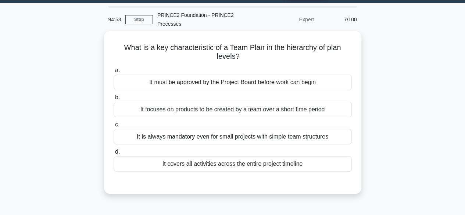
scroll to position [21, 0]
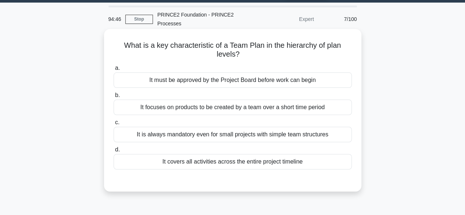
click at [334, 105] on div "It focuses on products to be created by a team over a short time period" at bounding box center [232, 107] width 238 height 15
click at [113, 98] on input "b. It focuses on products to be created by a team over a short time period" at bounding box center [113, 95] width 0 height 5
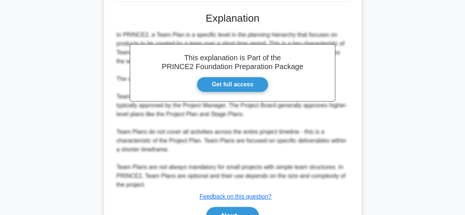
scroll to position [197, 0]
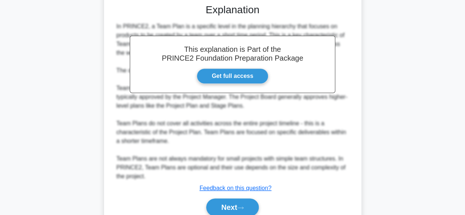
click at [260, 196] on div "Next" at bounding box center [232, 207] width 238 height 24
click at [250, 199] on button "Next" at bounding box center [232, 207] width 53 height 18
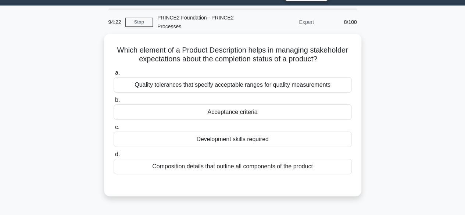
scroll to position [18, 0]
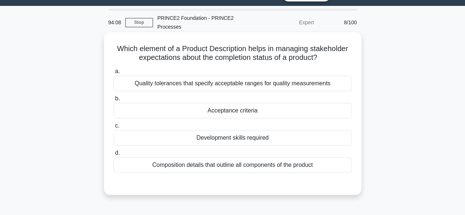
click at [332, 113] on div "Acceptance criteria" at bounding box center [232, 110] width 238 height 15
click at [113, 101] on input "b. Acceptance criteria" at bounding box center [113, 98] width 0 height 5
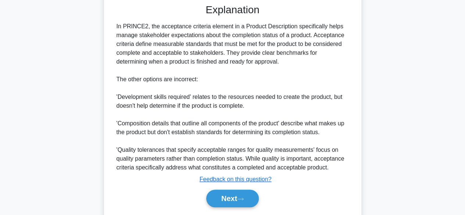
scroll to position [219, 0]
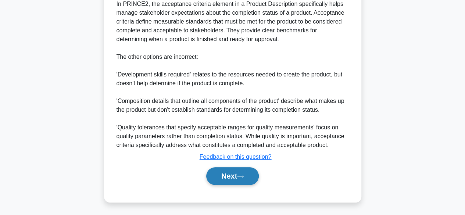
click at [248, 176] on button "Next" at bounding box center [232, 176] width 53 height 18
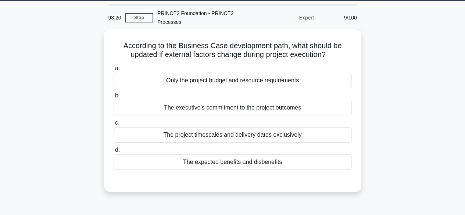
scroll to position [23, 0]
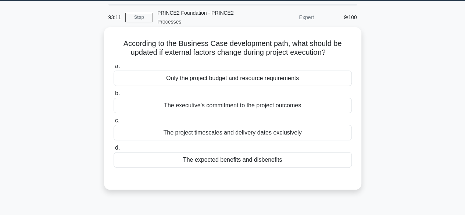
click at [325, 104] on div "The executive's commitment to the project outcomes" at bounding box center [232, 105] width 238 height 15
click at [113, 96] on input "b. The executive's commitment to the project outcomes" at bounding box center [113, 93] width 0 height 5
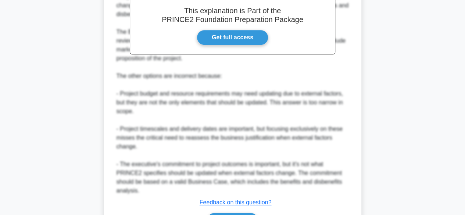
scroll to position [282, 0]
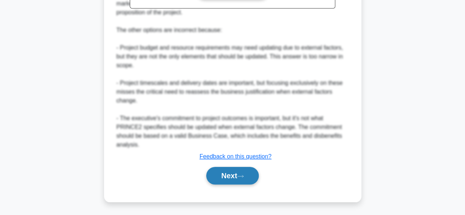
click at [234, 178] on button "Next" at bounding box center [232, 176] width 53 height 18
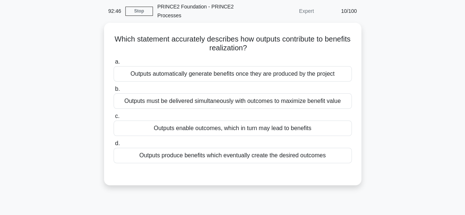
scroll to position [29, 0]
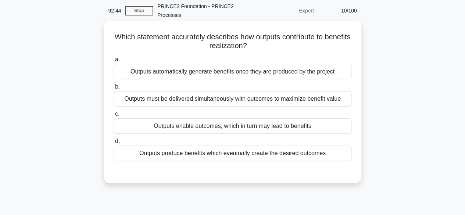
click at [306, 123] on div "Outputs enable outcomes, which in turn may lead to benefits" at bounding box center [232, 125] width 238 height 15
click at [113, 116] on input "c. Outputs enable outcomes, which in turn may lead to benefits" at bounding box center [113, 114] width 0 height 5
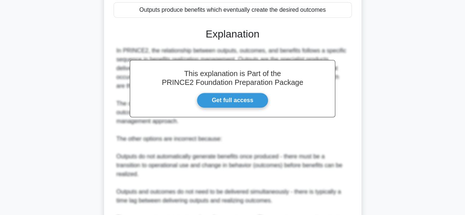
scroll to position [246, 0]
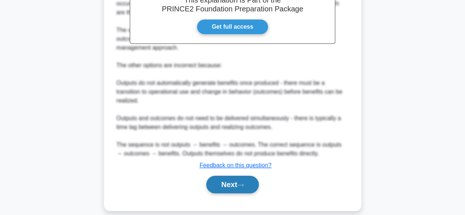
click at [232, 188] on button "Next" at bounding box center [232, 185] width 53 height 18
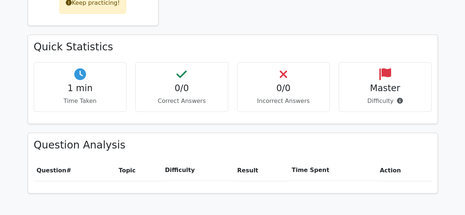
scroll to position [564, 0]
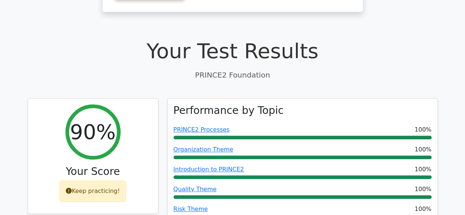
scroll to position [376, 0]
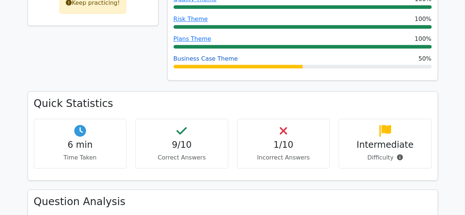
click at [222, 55] on link "Business Case Theme" at bounding box center [205, 58] width 64 height 7
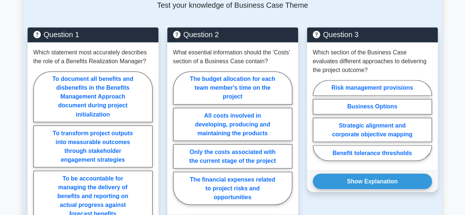
scroll to position [582, 0]
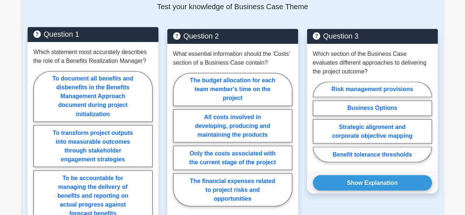
click at [56, 170] on label "To be accountable for managing the delivery of benefits and reporting on actual…" at bounding box center [92, 195] width 119 height 51
click at [38, 168] on input "To be accountable for managing the delivery of benefits and reporting on actual…" at bounding box center [35, 170] width 5 height 5
radio input "true"
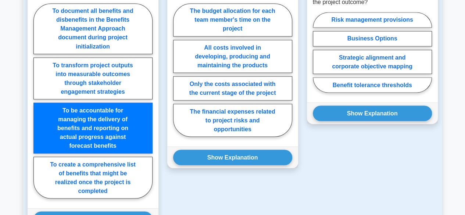
scroll to position [654, 0]
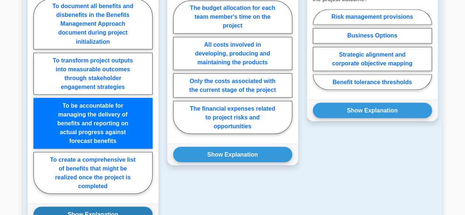
click at [68, 206] on button "Show Explanation" at bounding box center [92, 213] width 119 height 15
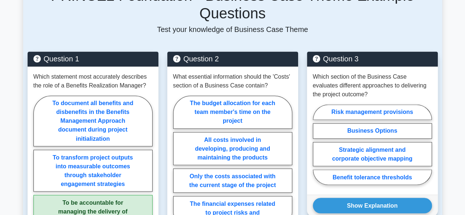
scroll to position [561, 0]
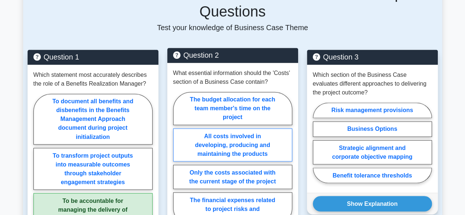
click at [253, 128] on label "All costs involved in developing, producing and maintaining the products" at bounding box center [232, 144] width 119 height 33
click at [178, 158] on input "All costs involved in developing, producing and maintaining the products" at bounding box center [175, 160] width 5 height 5
radio input "true"
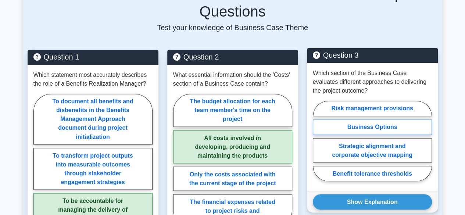
click at [409, 119] on label "Business Options" at bounding box center [371, 126] width 119 height 15
click at [317, 141] on input "Business Options" at bounding box center [314, 143] width 5 height 5
radio input "true"
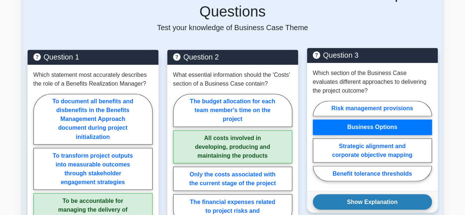
click at [395, 194] on button "Show Explanation" at bounding box center [371, 201] width 119 height 15
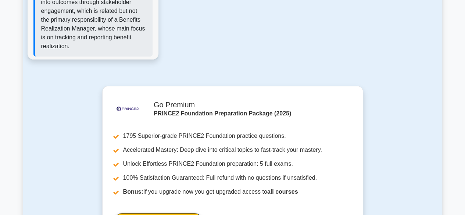
scroll to position [1211, 0]
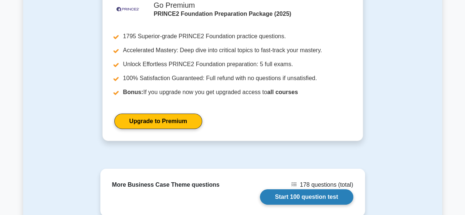
click at [306, 189] on link "Start 100 question test" at bounding box center [306, 196] width 93 height 15
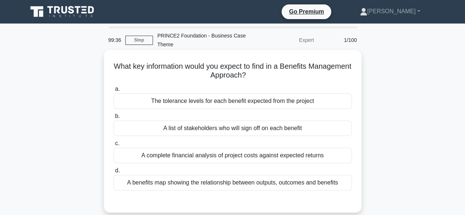
click at [313, 186] on div "A benefits map showing the relationship between outputs, outcomes and benefits" at bounding box center [232, 182] width 238 height 15
click at [113, 173] on input "d. A benefits map showing the relationship between outputs, outcomes and benefi…" at bounding box center [113, 170] width 0 height 5
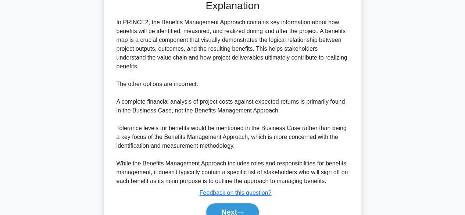
scroll to position [228, 0]
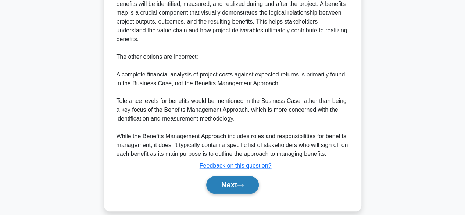
click at [255, 176] on button "Next" at bounding box center [232, 185] width 53 height 18
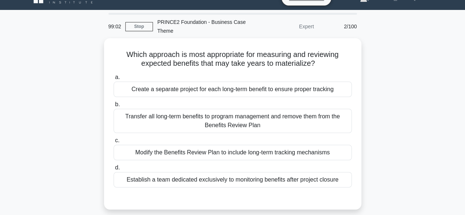
scroll to position [14, 0]
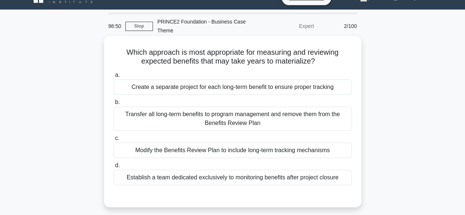
click at [314, 153] on div "Modify the Benefits Review Plan to include long-term tracking mechanisms" at bounding box center [232, 149] width 238 height 15
click at [113, 141] on input "c. Modify the Benefits Review Plan to include long-term tracking mechanisms" at bounding box center [113, 138] width 0 height 5
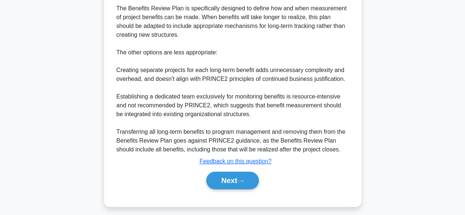
scroll to position [262, 0]
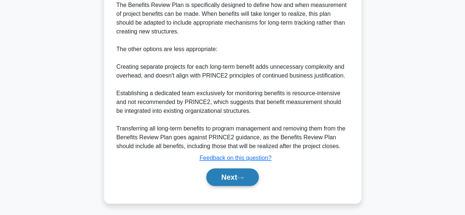
click at [255, 179] on button "Next" at bounding box center [232, 177] width 53 height 18
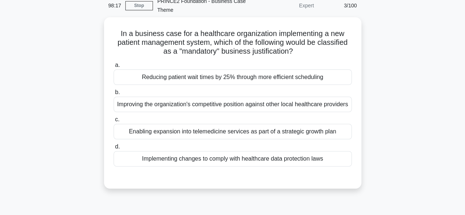
scroll to position [28, 0]
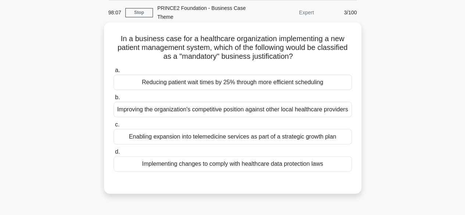
click at [329, 168] on div "Implementing changes to comply with healthcare data protection laws" at bounding box center [232, 163] width 238 height 15
click at [113, 154] on input "d. Implementing changes to comply with healthcare data protection laws" at bounding box center [113, 151] width 0 height 5
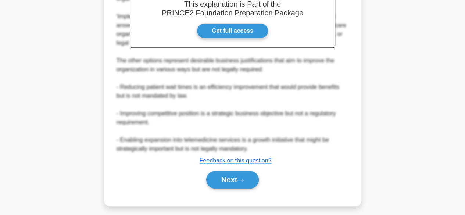
scroll to position [263, 0]
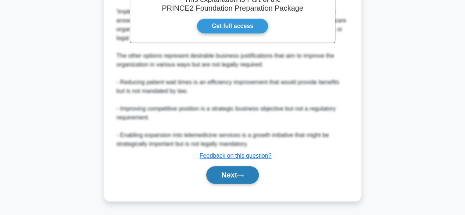
click at [253, 172] on button "Next" at bounding box center [232, 175] width 53 height 18
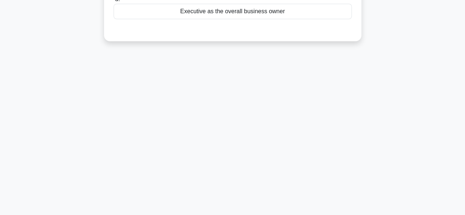
scroll to position [0, 0]
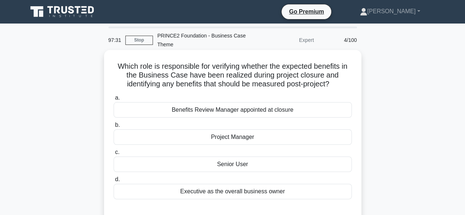
click at [304, 167] on div "Senior User" at bounding box center [232, 163] width 238 height 15
click at [113, 155] on input "c. Senior User" at bounding box center [113, 152] width 0 height 5
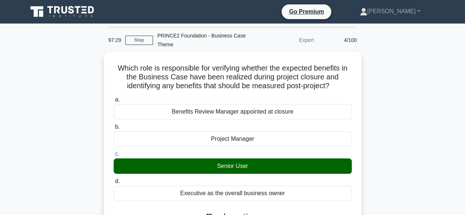
scroll to position [188, 0]
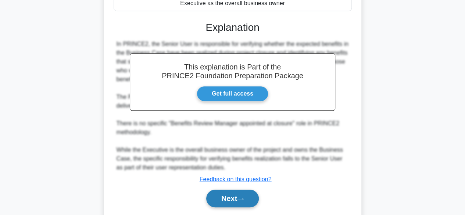
click at [256, 199] on button "Next" at bounding box center [232, 198] width 53 height 18
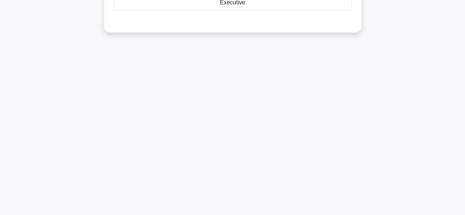
scroll to position [0, 0]
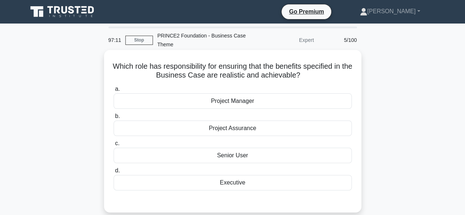
click at [312, 156] on div "Senior User" at bounding box center [232, 155] width 238 height 15
click at [113, 146] on input "c. Senior User" at bounding box center [113, 143] width 0 height 5
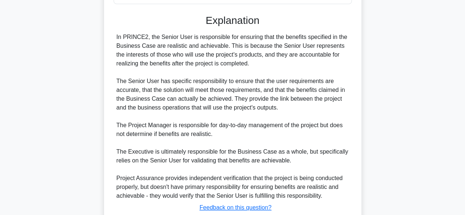
scroll to position [237, 0]
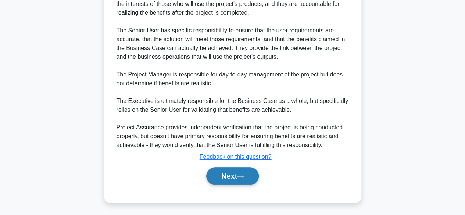
click at [251, 178] on button "Next" at bounding box center [232, 176] width 53 height 18
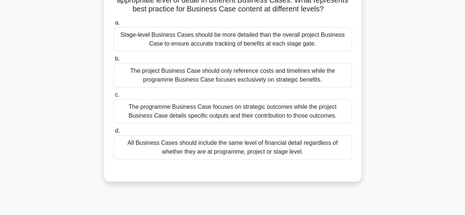
scroll to position [79, 0]
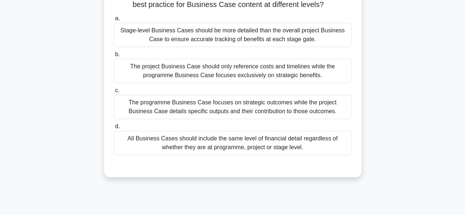
click at [297, 138] on div "All Business Cases should include the same level of financial detail regardless…" at bounding box center [232, 143] width 238 height 24
click at [113, 129] on input "d. All Business Cases should include the same level of financial detail regardl…" at bounding box center [113, 126] width 0 height 5
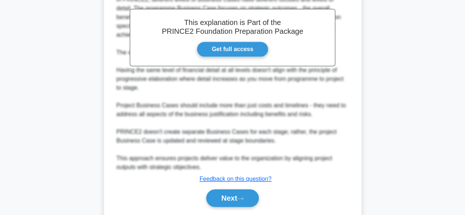
scroll to position [291, 0]
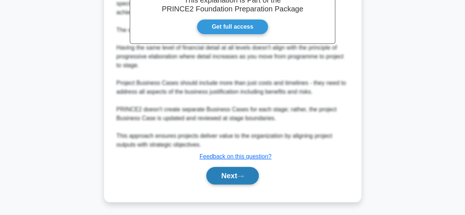
click at [242, 176] on icon at bounding box center [240, 176] width 6 height 2
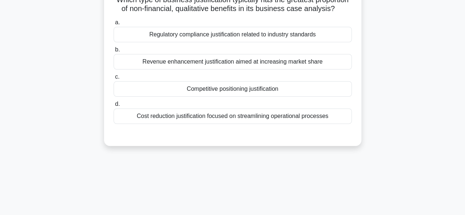
scroll to position [40, 0]
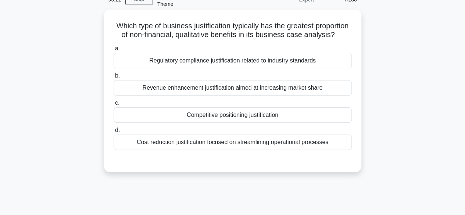
click at [320, 68] on div "Regulatory compliance justification related to industry standards" at bounding box center [232, 60] width 238 height 15
click at [113, 51] on input "a. Regulatory compliance justification related to industry standards" at bounding box center [113, 48] width 0 height 5
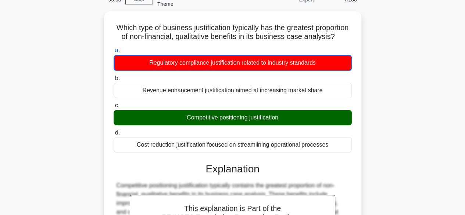
scroll to position [185, 0]
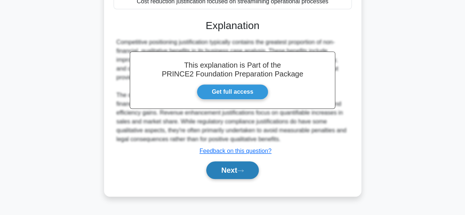
click at [246, 172] on button "Next" at bounding box center [232, 170] width 53 height 18
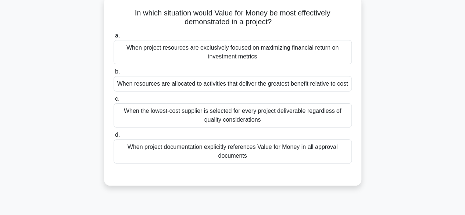
scroll to position [59, 0]
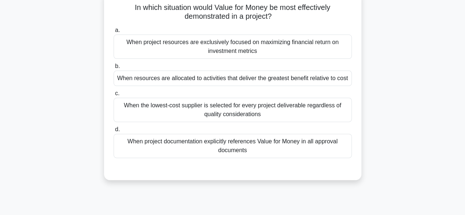
click at [291, 80] on div "When resources are allocated to activities that deliver the greatest benefit re…" at bounding box center [232, 78] width 238 height 15
click at [113, 69] on input "b. When resources are allocated to activities that deliver the greatest benefit…" at bounding box center [113, 66] width 0 height 5
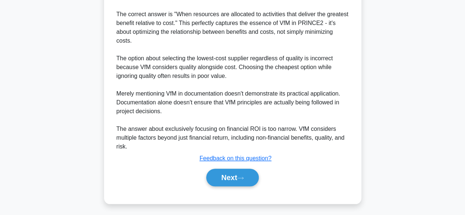
scroll to position [281, 0]
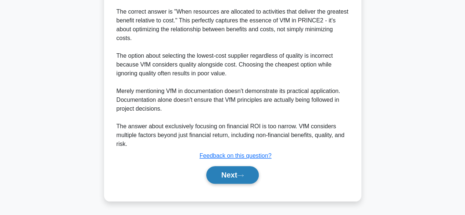
click at [234, 176] on button "Next" at bounding box center [232, 175] width 53 height 18
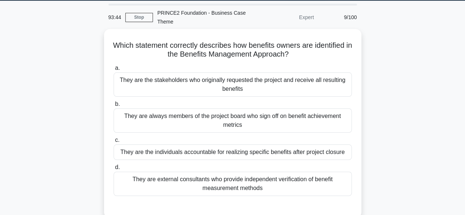
scroll to position [29, 0]
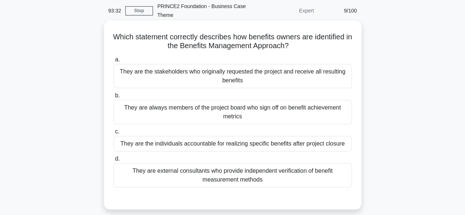
click at [327, 148] on div "They are the individuals accountable for realizing specific benefits after proj…" at bounding box center [232, 143] width 238 height 15
click at [113, 134] on input "c. They are the individuals accountable for realizing specific benefits after p…" at bounding box center [113, 131] width 0 height 5
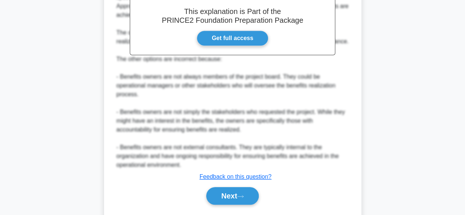
scroll to position [281, 0]
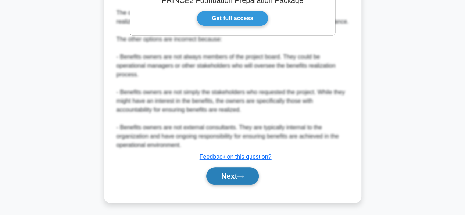
click at [242, 171] on button "Next" at bounding box center [232, 176] width 53 height 18
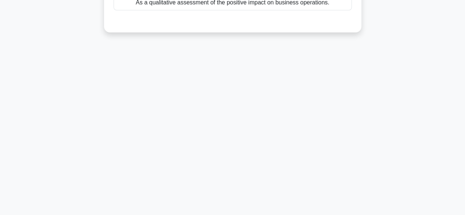
scroll to position [0, 0]
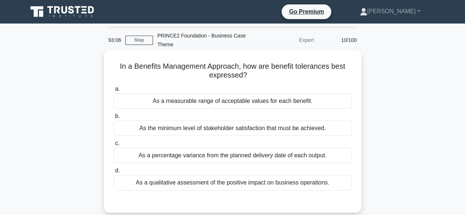
click at [323, 105] on div "As a measurable range of acceptable values for each benefit." at bounding box center [232, 100] width 238 height 15
click at [113, 91] on input "a. As a measurable range of acceptable values for each benefit." at bounding box center [113, 89] width 0 height 5
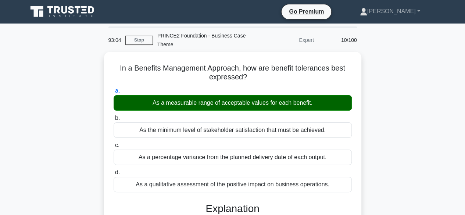
scroll to position [184, 0]
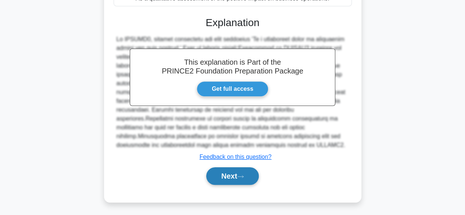
click at [247, 169] on button "Next" at bounding box center [232, 176] width 53 height 18
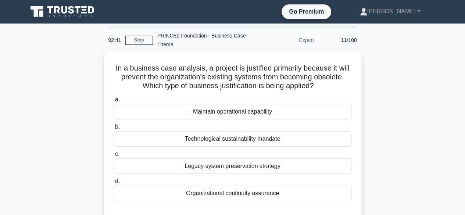
scroll to position [15, 0]
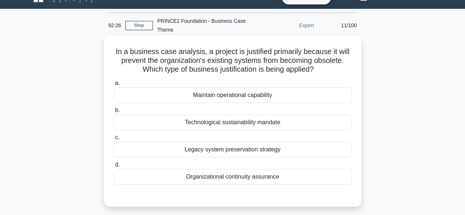
click at [300, 93] on div "Maintain operational capability" at bounding box center [232, 94] width 238 height 15
click at [113, 86] on input "a. Maintain operational capability" at bounding box center [113, 83] width 0 height 5
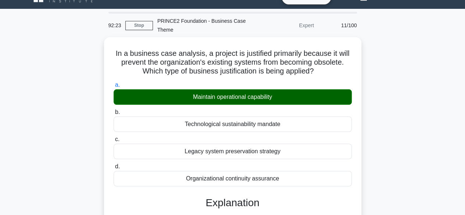
scroll to position [203, 0]
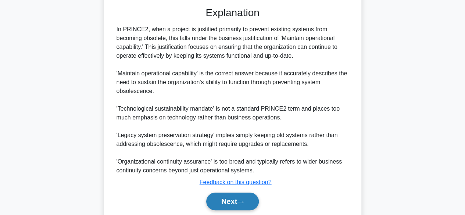
click at [253, 197] on button "Next" at bounding box center [232, 201] width 53 height 18
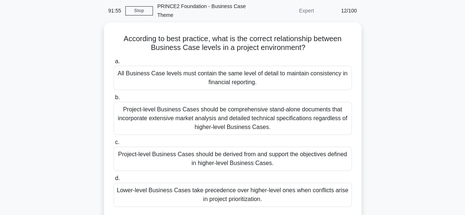
scroll to position [44, 0]
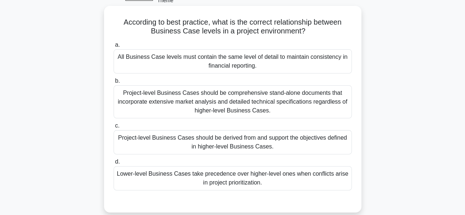
click at [306, 141] on div "Project-level Business Cases should be derived from and support the objectives …" at bounding box center [232, 142] width 238 height 24
click at [113, 128] on input "c. Project-level Business Cases should be derived from and support the objectiv…" at bounding box center [113, 125] width 0 height 5
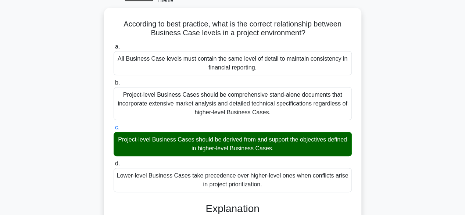
scroll to position [232, 0]
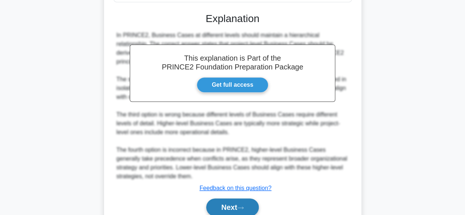
click at [259, 201] on button "Next" at bounding box center [232, 207] width 53 height 18
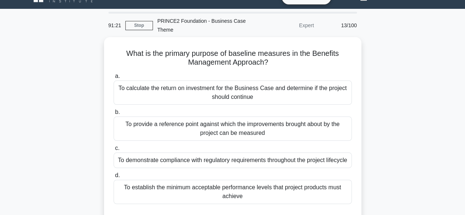
scroll to position [29, 0]
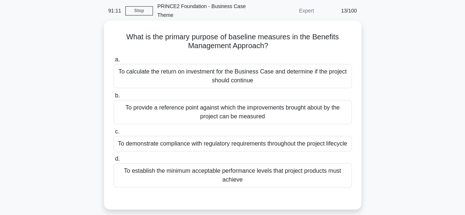
click at [340, 187] on div "To establish the minimum acceptable performance levels that project products mu…" at bounding box center [232, 175] width 238 height 24
click at [113, 161] on input "d. To establish the minimum acceptable performance levels that project products…" at bounding box center [113, 158] width 0 height 5
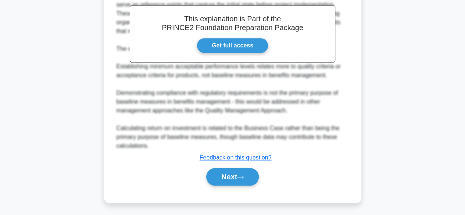
scroll to position [264, 0]
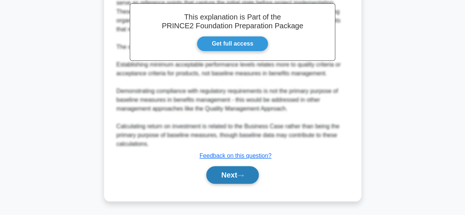
click at [229, 178] on button "Next" at bounding box center [232, 175] width 53 height 18
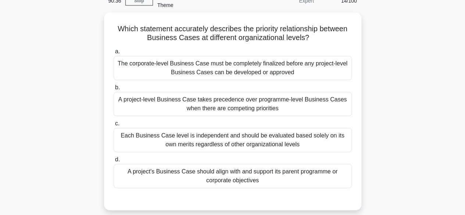
scroll to position [44, 0]
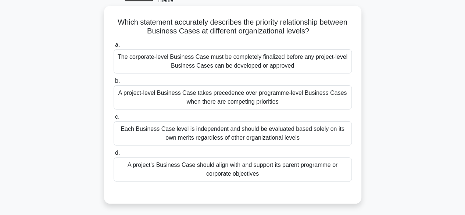
click at [311, 173] on div "A project's Business Case should align with and support its parent programme or…" at bounding box center [232, 169] width 238 height 24
click at [113, 155] on input "d. A project's Business Case should align with and support its parent programme…" at bounding box center [113, 153] width 0 height 5
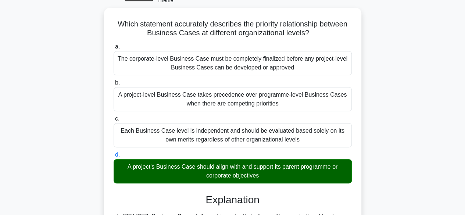
scroll to position [232, 0]
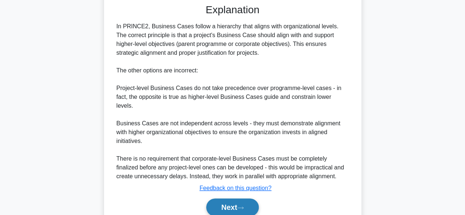
click at [250, 198] on button "Next" at bounding box center [232, 207] width 53 height 18
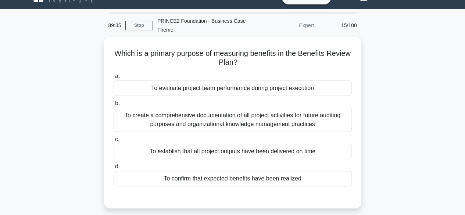
scroll to position [29, 0]
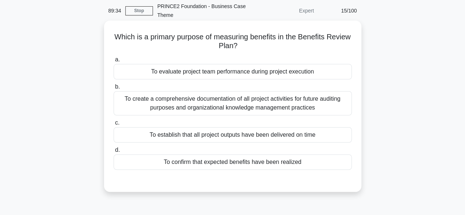
click at [297, 162] on div "To confirm that expected benefits have been realized" at bounding box center [232, 161] width 238 height 15
click at [113, 152] on input "d. To confirm that expected benefits have been realized" at bounding box center [113, 150] width 0 height 5
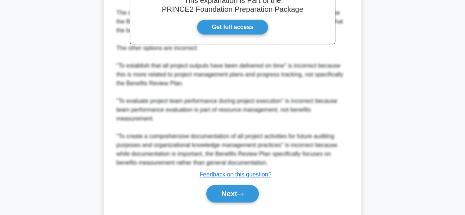
scroll to position [272, 0]
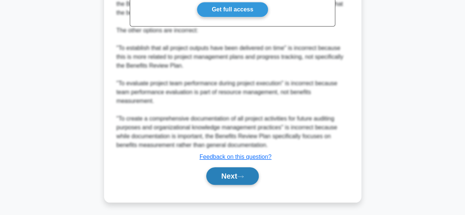
click at [258, 175] on button "Next" at bounding box center [232, 176] width 53 height 18
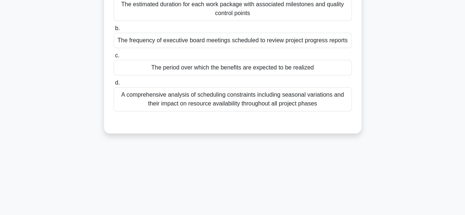
scroll to position [40, 0]
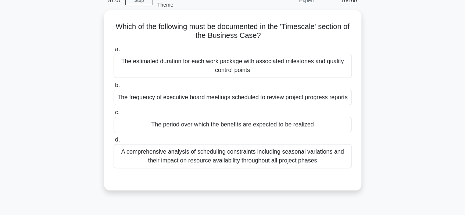
click at [318, 128] on div "The period over which the benefits are expected to be realized" at bounding box center [232, 124] width 238 height 15
click at [113, 115] on input "c. The period over which the benefits are expected to be realized" at bounding box center [113, 112] width 0 height 5
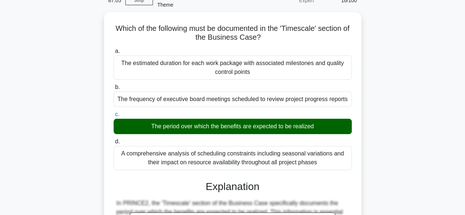
scroll to position [193, 0]
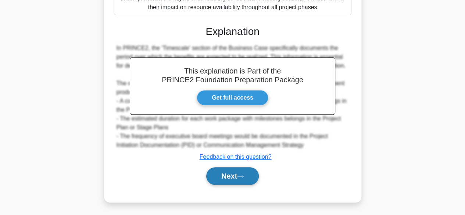
click at [255, 174] on button "Next" at bounding box center [232, 176] width 53 height 18
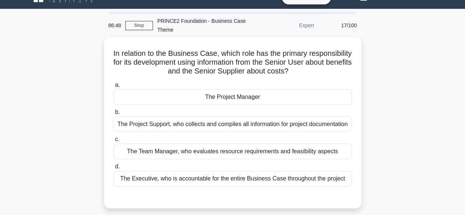
scroll to position [29, 0]
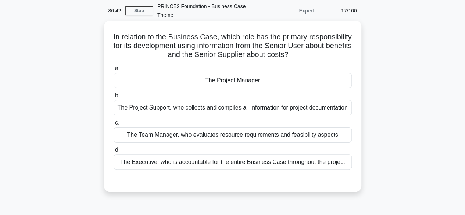
click at [293, 79] on div "The Project Manager" at bounding box center [232, 80] width 238 height 15
click at [113, 71] on input "a. The Project Manager" at bounding box center [113, 68] width 0 height 5
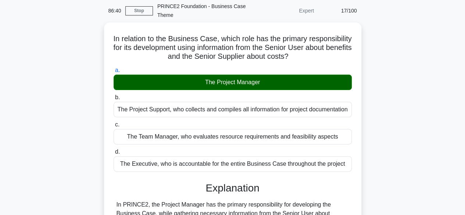
scroll to position [217, 0]
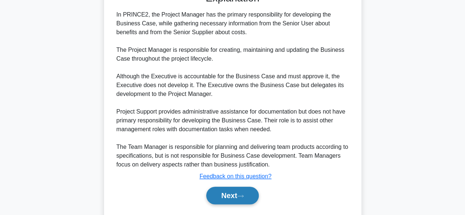
click at [234, 196] on button "Next" at bounding box center [232, 196] width 53 height 18
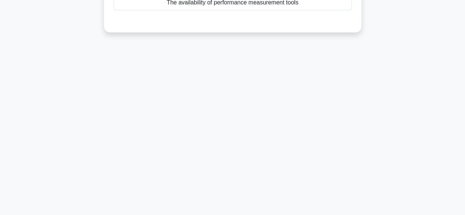
scroll to position [0, 0]
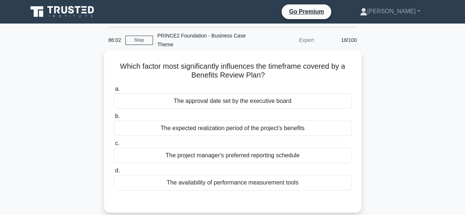
click at [307, 127] on div "The expected realization period of the project's benefits" at bounding box center [232, 127] width 238 height 15
click at [113, 119] on input "b. The expected realization period of the project's benefits" at bounding box center [113, 116] width 0 height 5
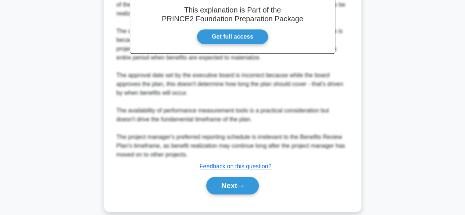
scroll to position [246, 0]
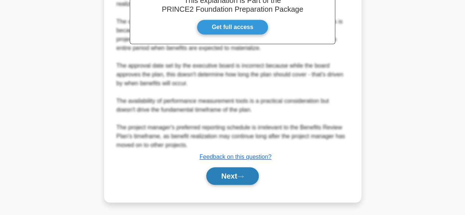
click at [243, 177] on icon at bounding box center [240, 176] width 7 height 4
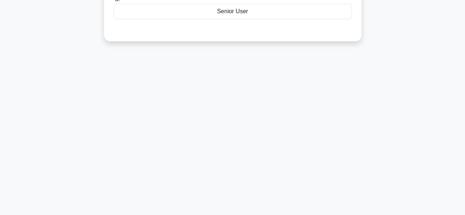
scroll to position [0, 0]
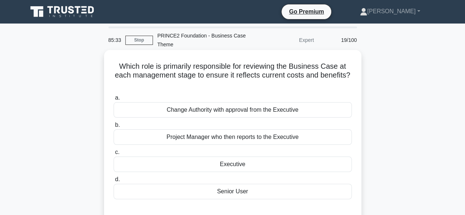
click at [304, 165] on div "Executive" at bounding box center [232, 163] width 238 height 15
click at [113, 155] on input "c. Executive" at bounding box center [113, 152] width 0 height 5
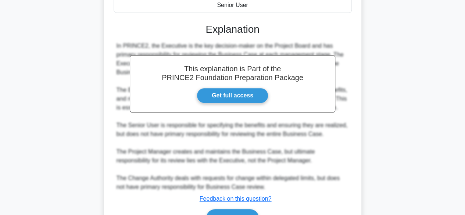
scroll to position [228, 0]
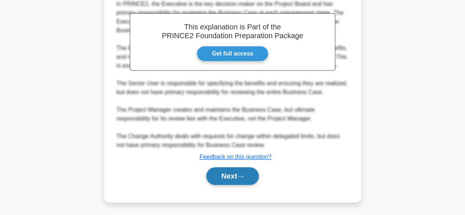
click at [243, 178] on button "Next" at bounding box center [232, 176] width 53 height 18
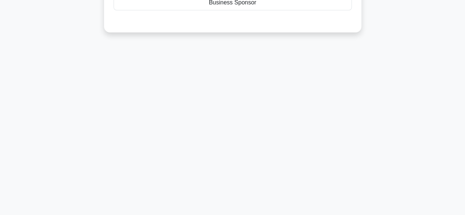
scroll to position [0, 0]
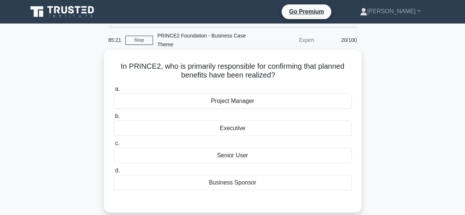
click at [319, 153] on div "Senior User" at bounding box center [232, 155] width 238 height 15
click at [113, 146] on input "c. Senior User" at bounding box center [113, 143] width 0 height 5
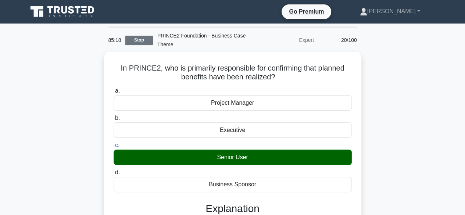
click at [141, 42] on link "Stop" at bounding box center [139, 40] width 28 height 9
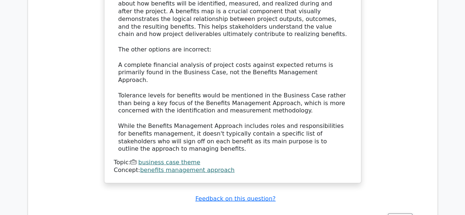
scroll to position [940, 0]
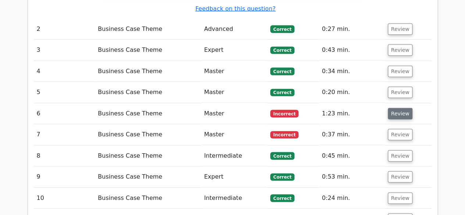
click at [401, 108] on button "Review" at bounding box center [399, 113] width 25 height 11
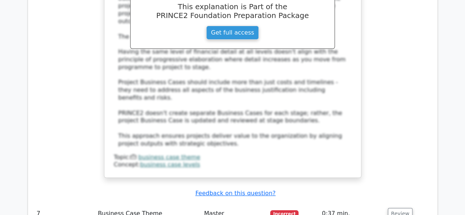
scroll to position [1311, 0]
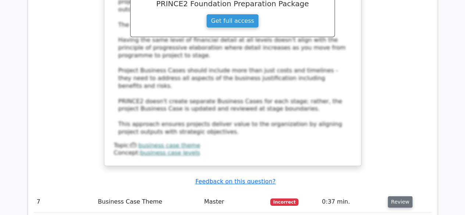
click at [400, 196] on button "Review" at bounding box center [399, 201] width 25 height 11
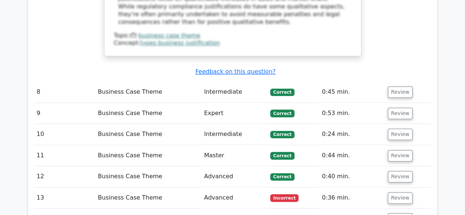
scroll to position [1789, 0]
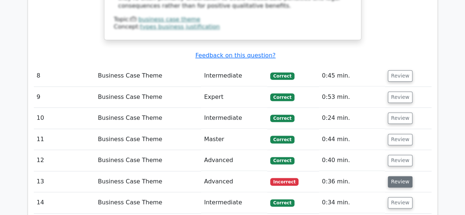
click at [403, 176] on button "Review" at bounding box center [399, 181] width 25 height 11
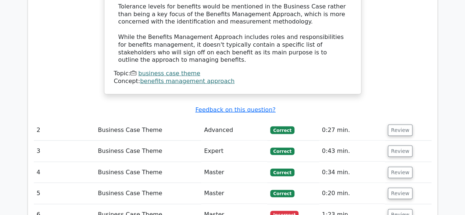
scroll to position [848, 0]
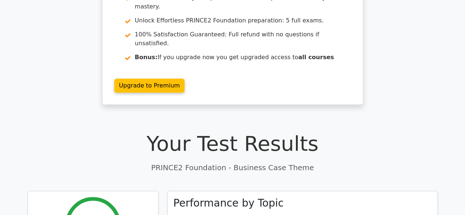
scroll to position [33, 0]
